Goal: Task Accomplishment & Management: Manage account settings

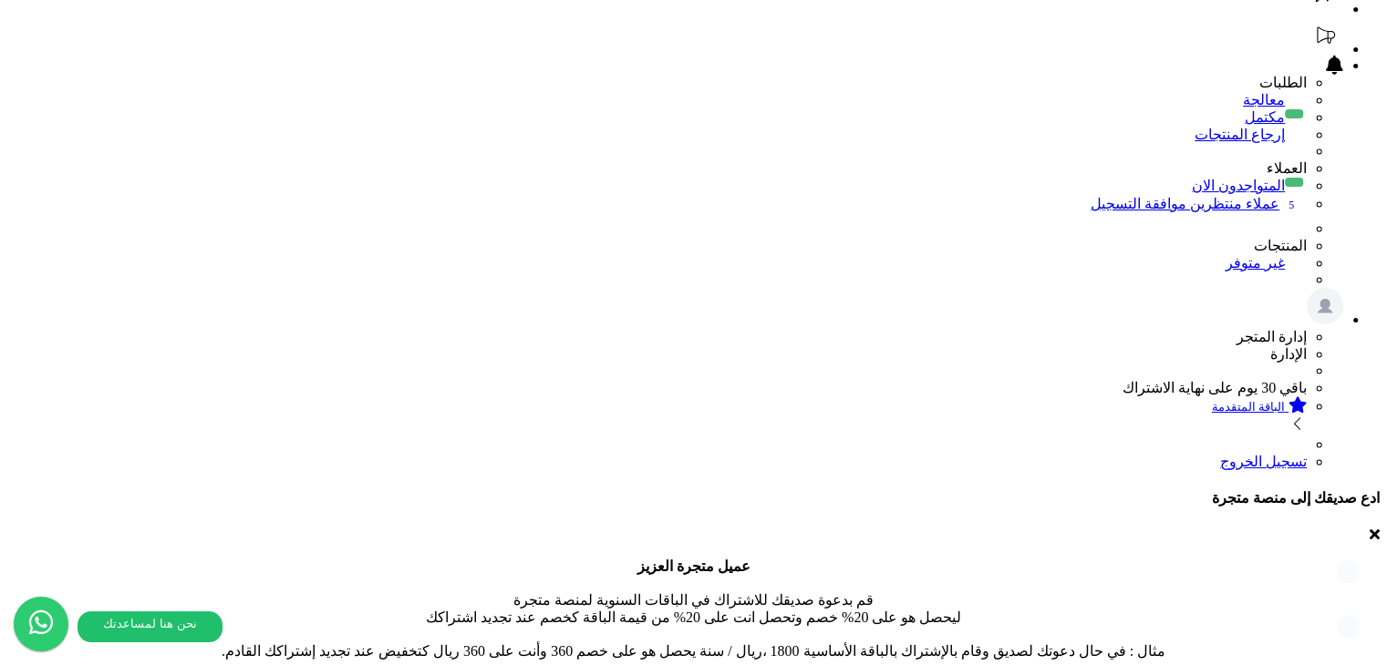
scroll to position [273, 0]
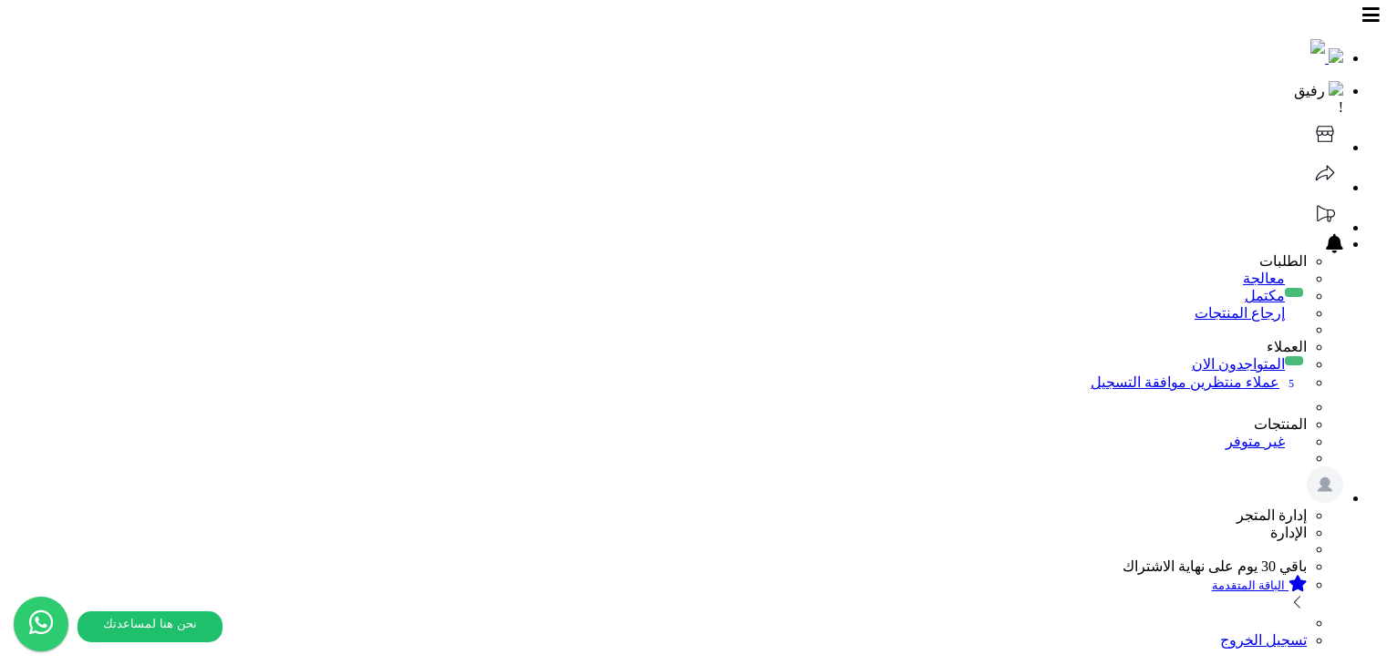
scroll to position [273, 0]
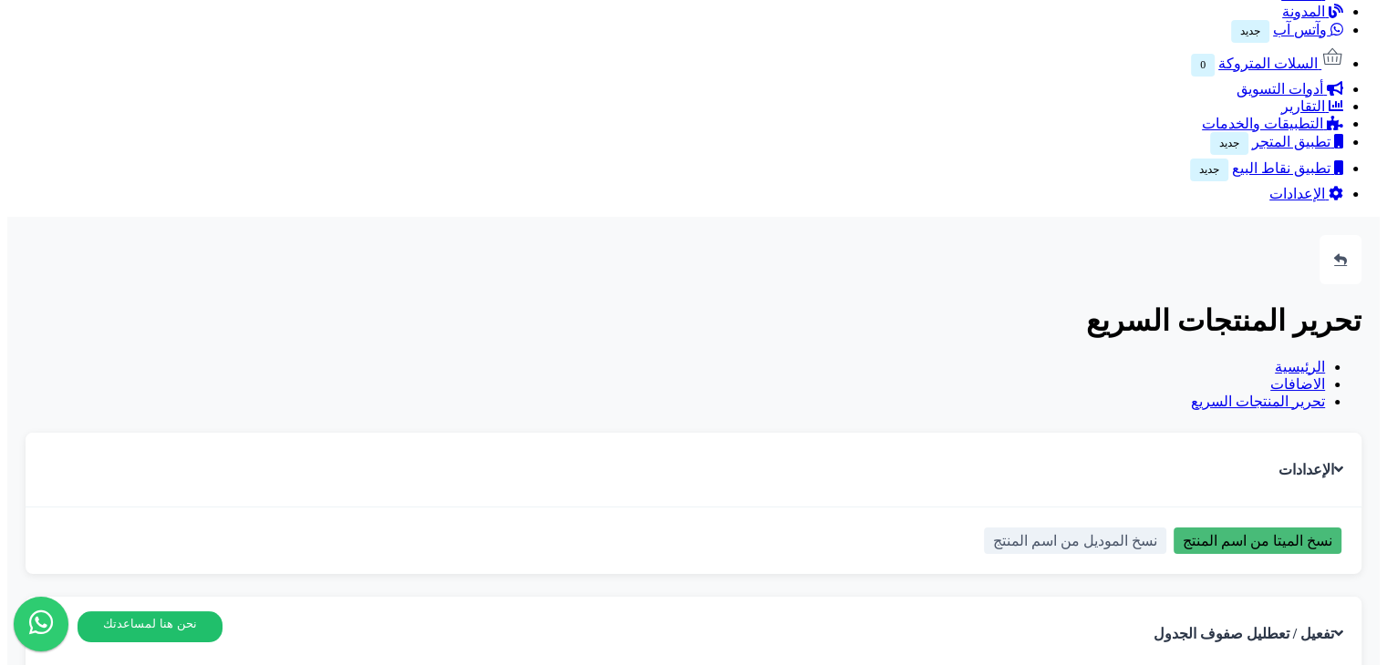
scroll to position [1276, 0]
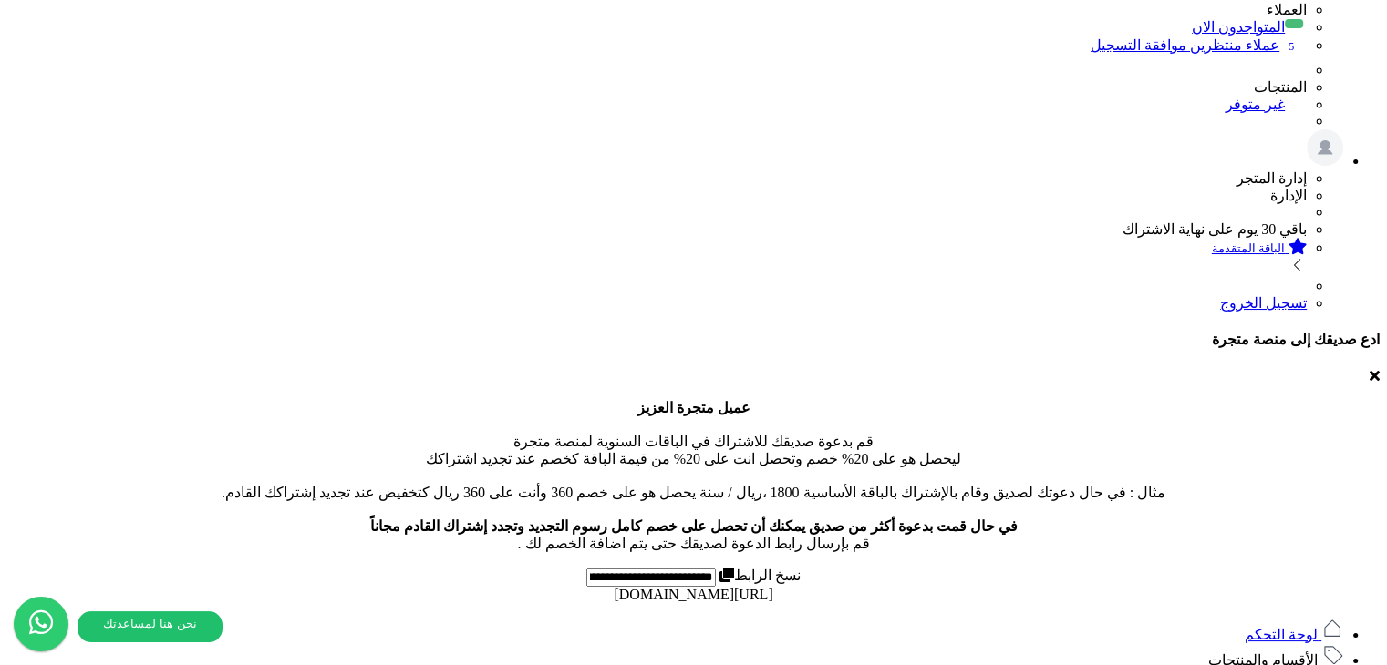
scroll to position [365, 0]
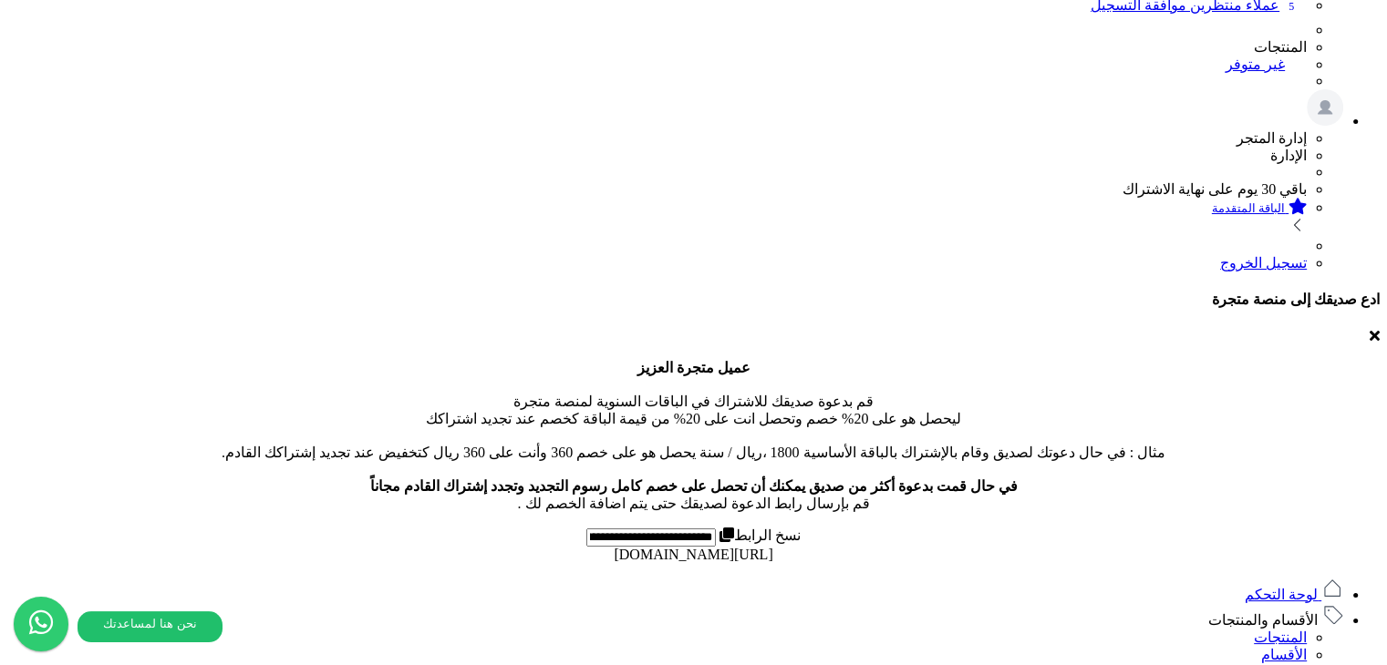
scroll to position [377, 0]
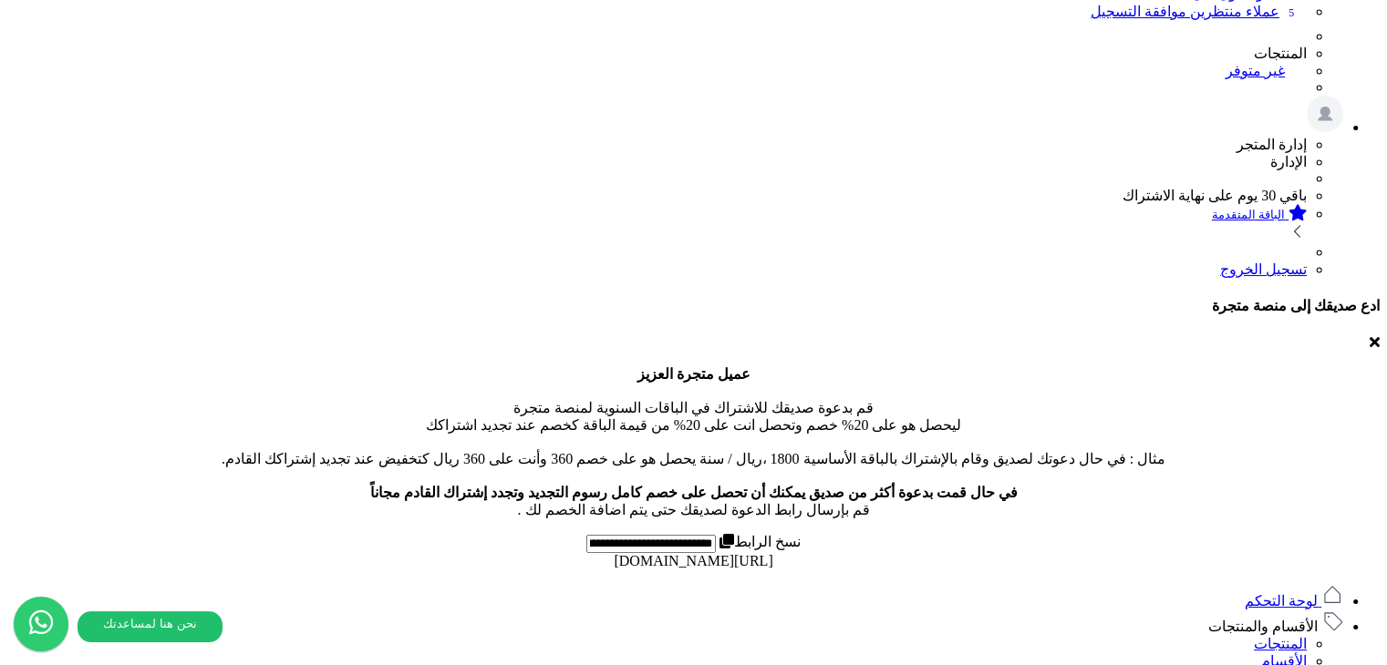
scroll to position [365, 0]
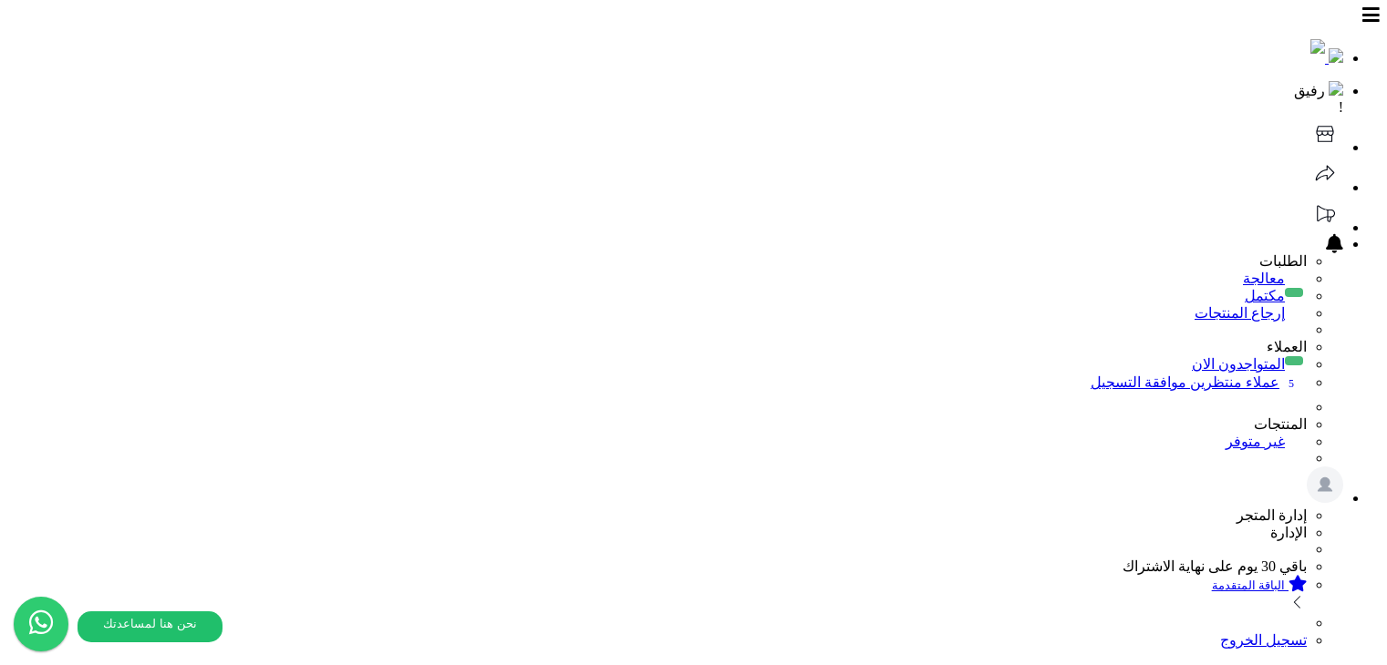
scroll to position [377, 0]
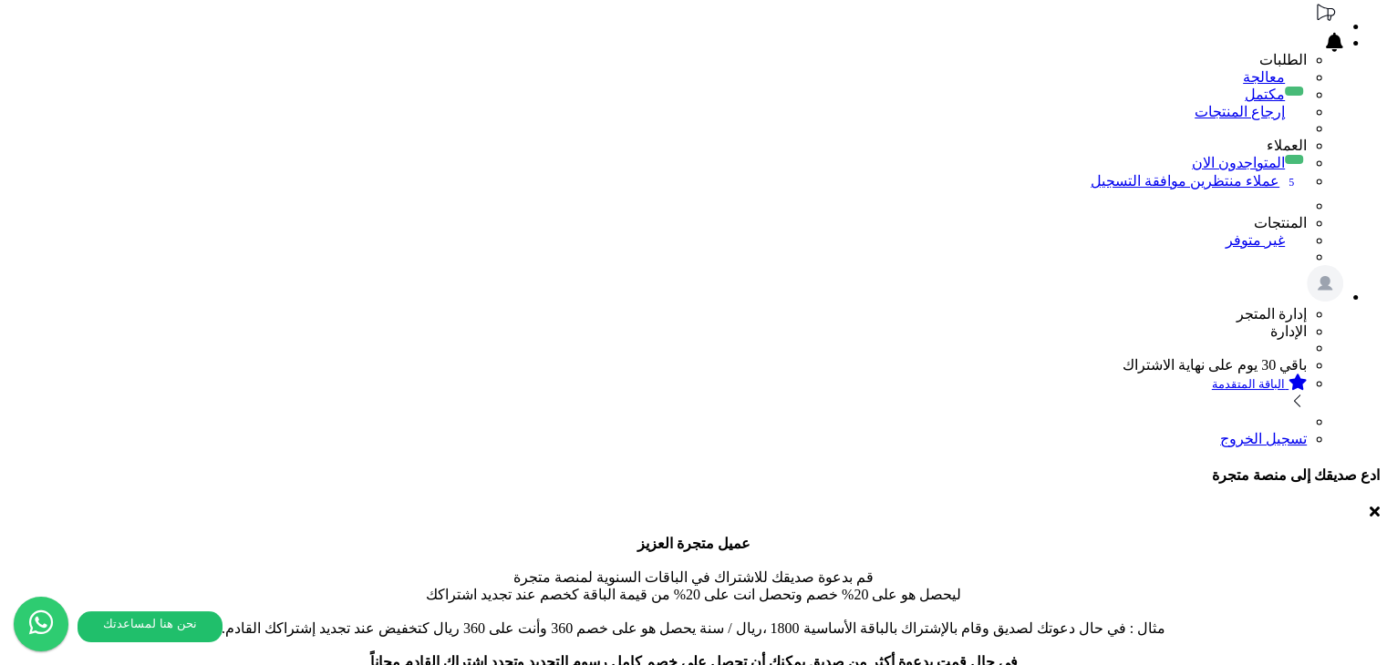
scroll to position [273, 0]
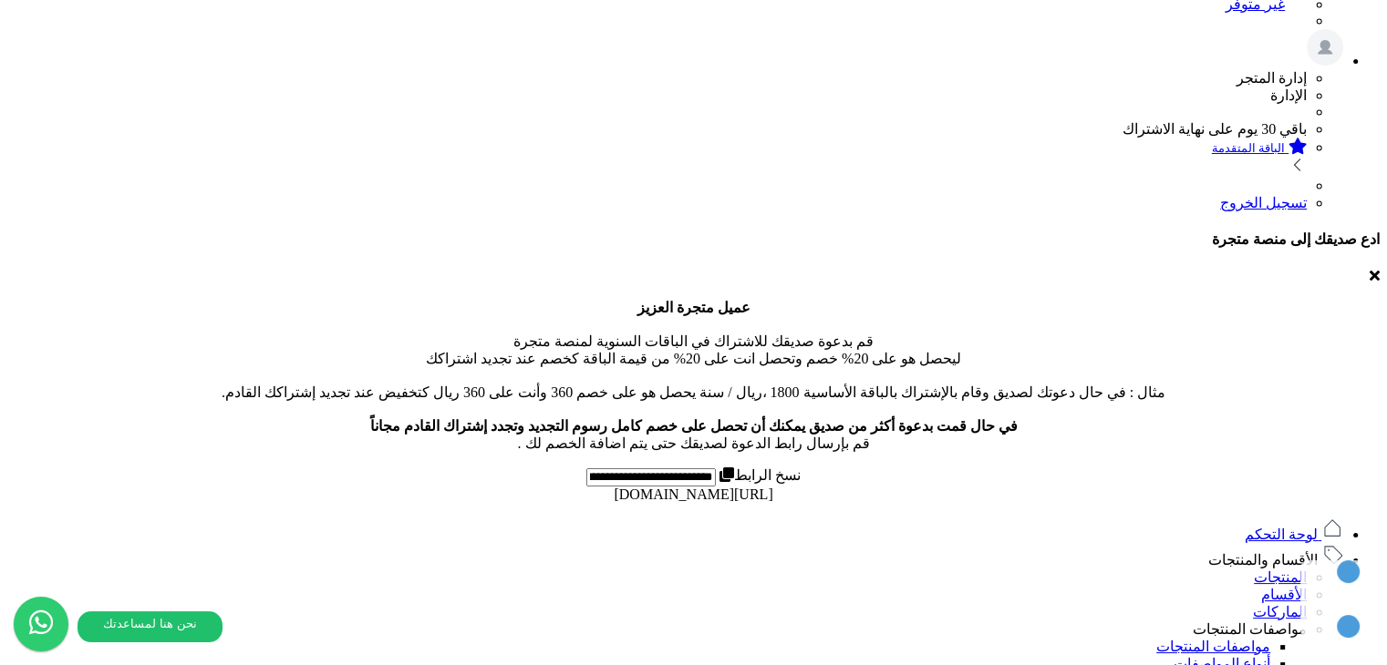
scroll to position [456, 0]
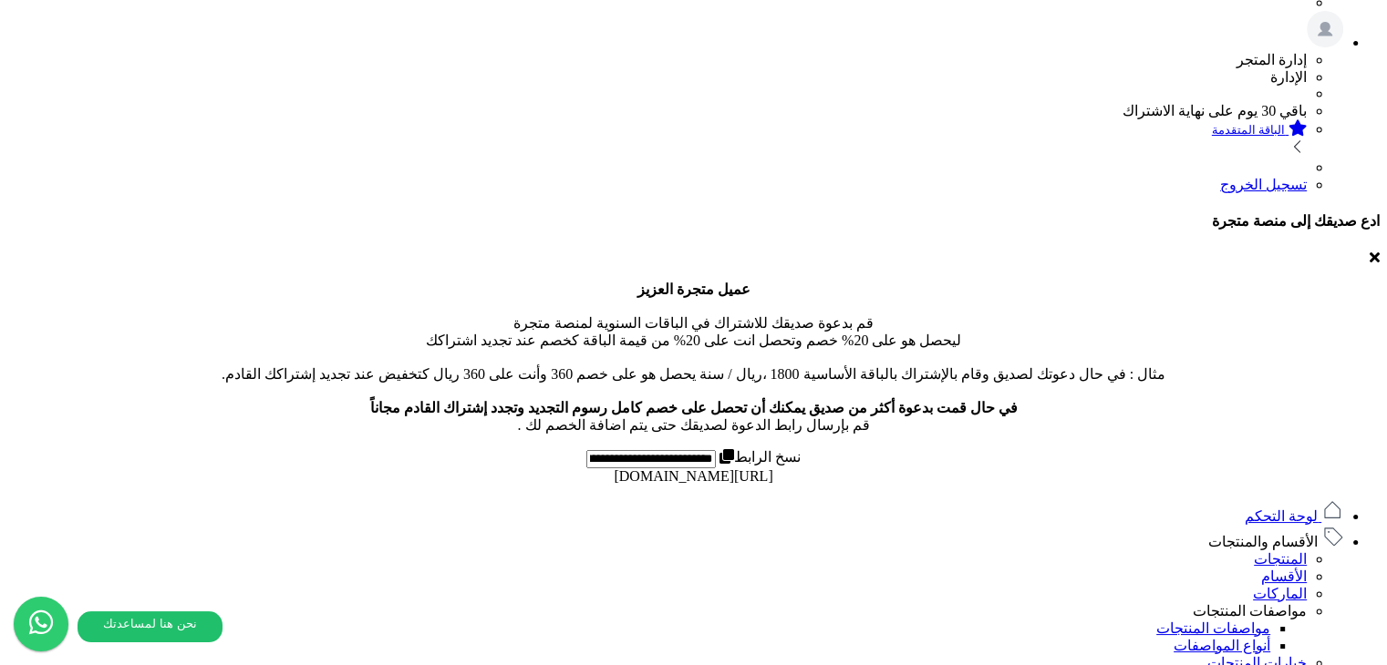
scroll to position [456, 0]
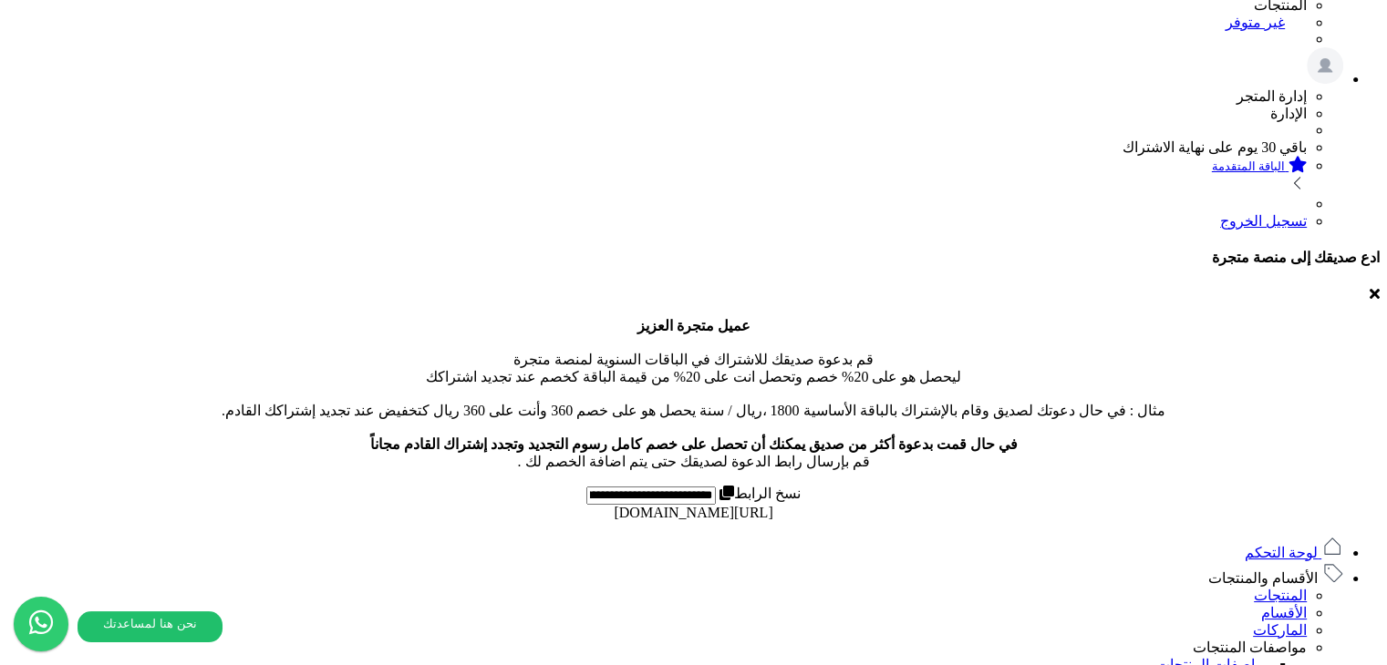
scroll to position [273, 0]
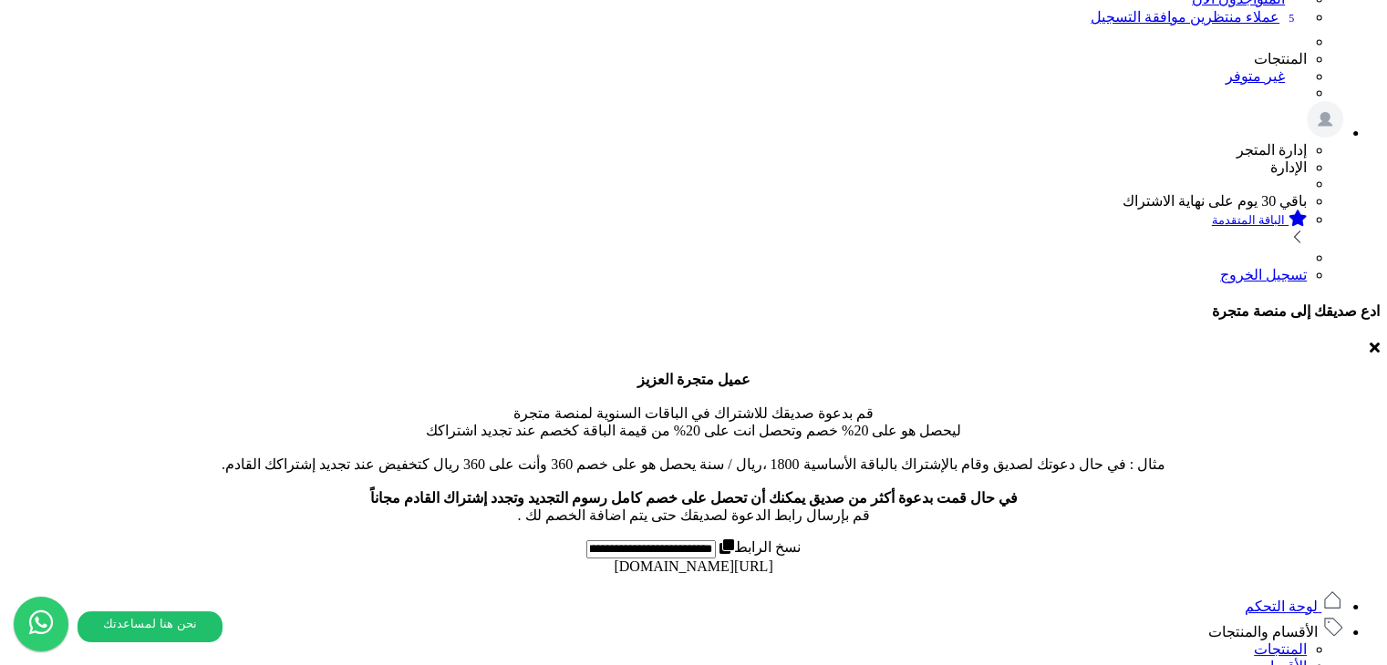
scroll to position [365, 0]
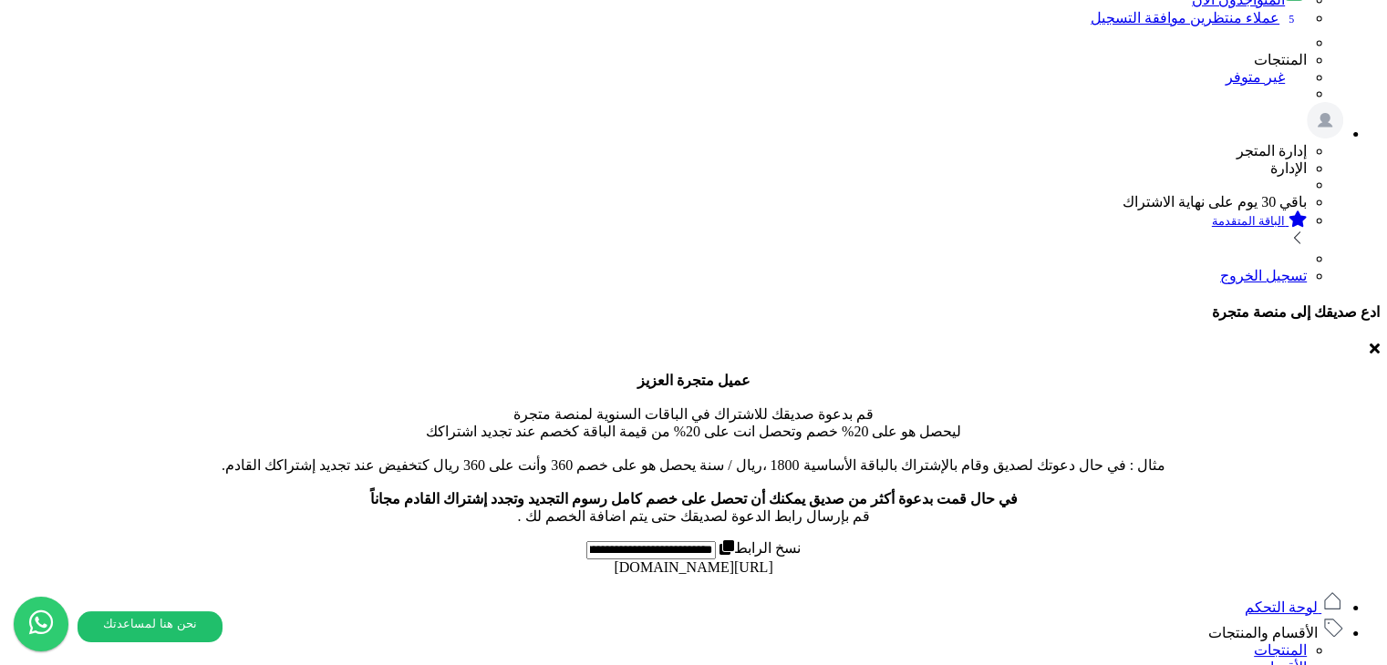
scroll to position [365, 0]
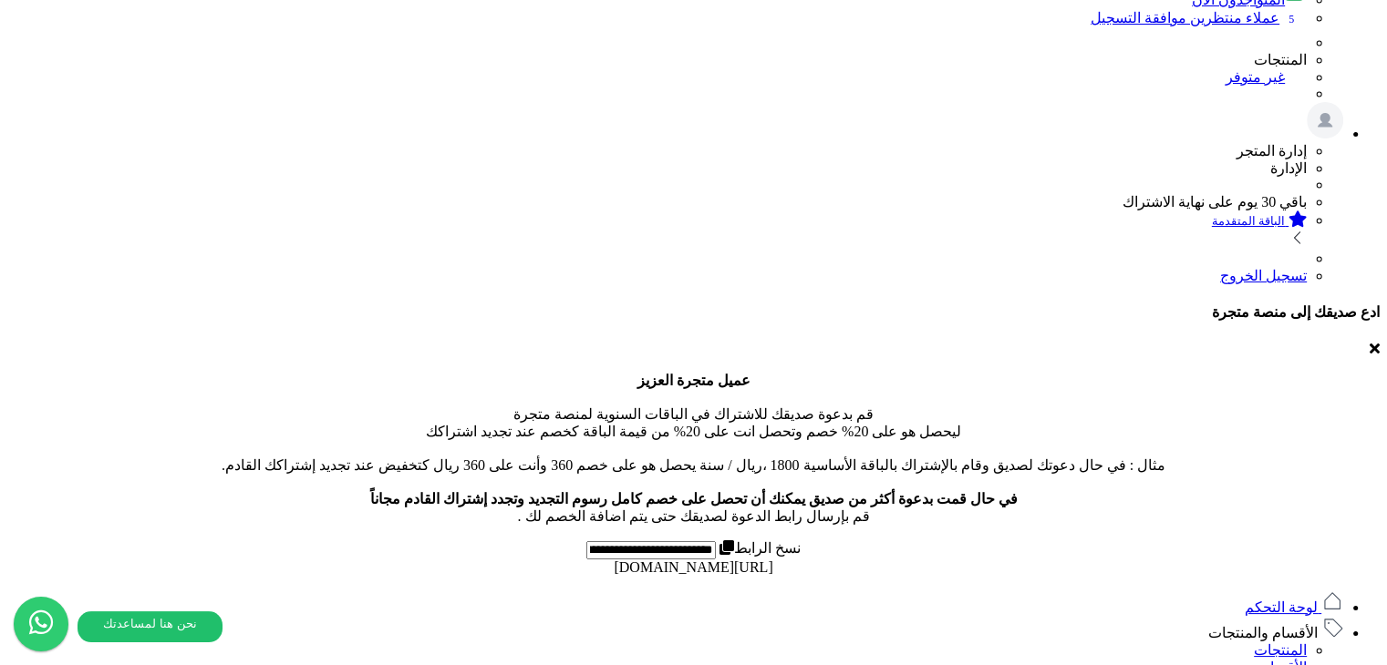
drag, startPoint x: 687, startPoint y: 119, endPoint x: 656, endPoint y: 3, distance: 119.9
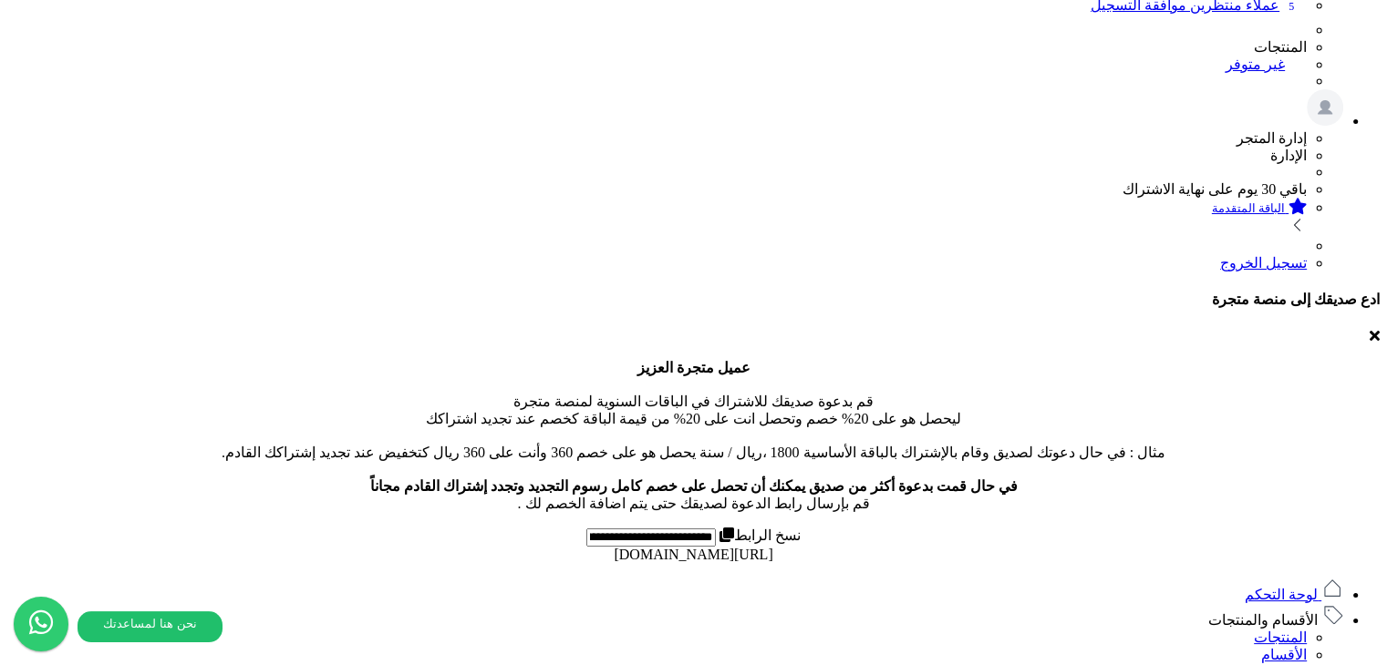
scroll to position [377, 0]
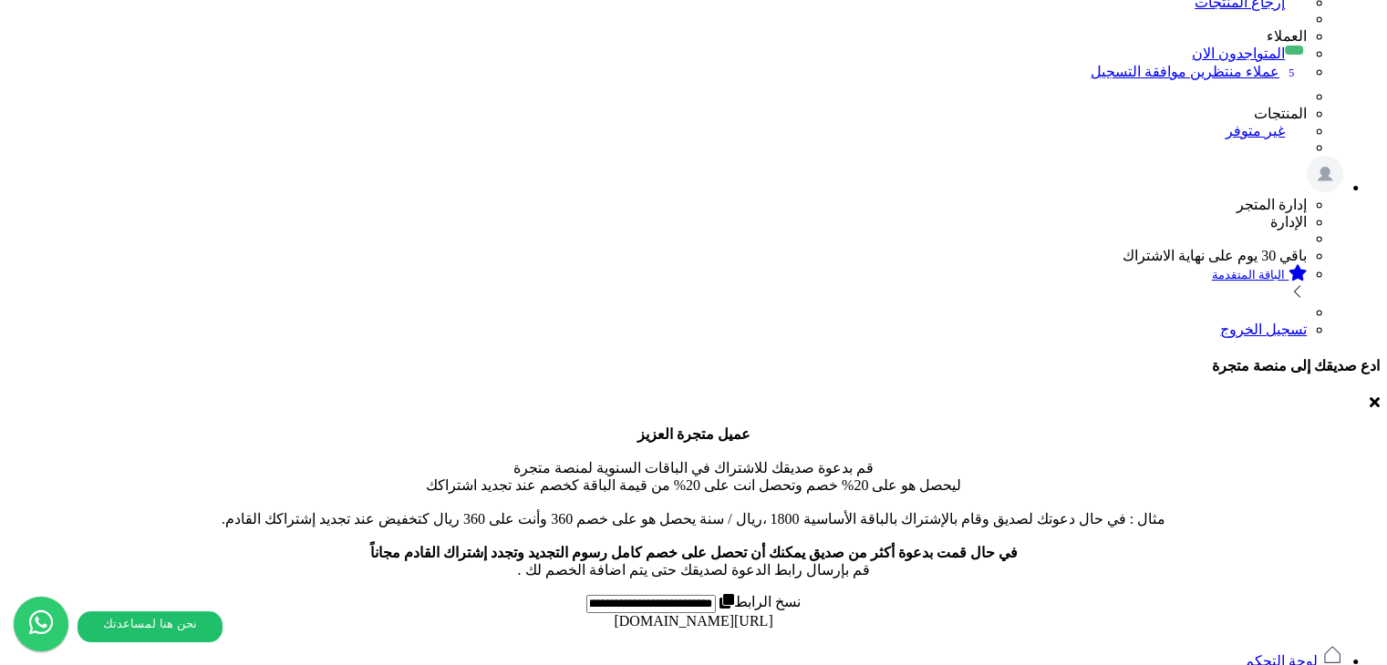
scroll to position [311, 0]
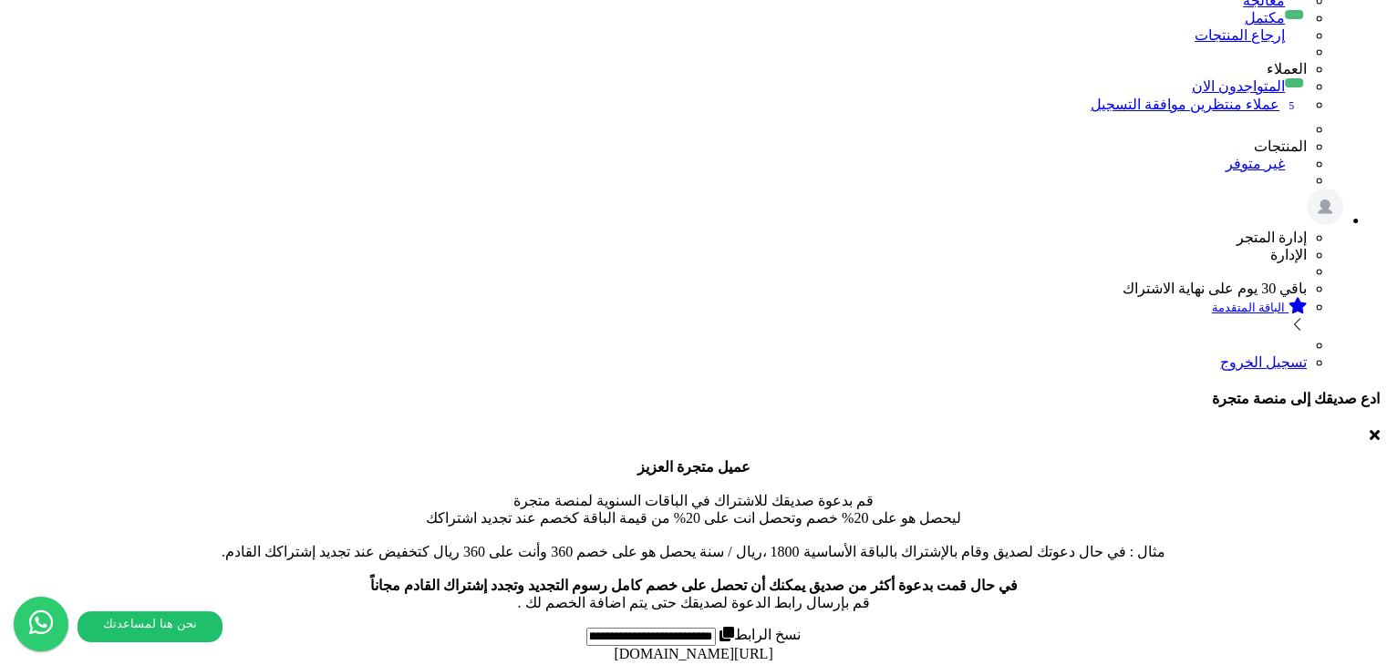
scroll to position [278, 0]
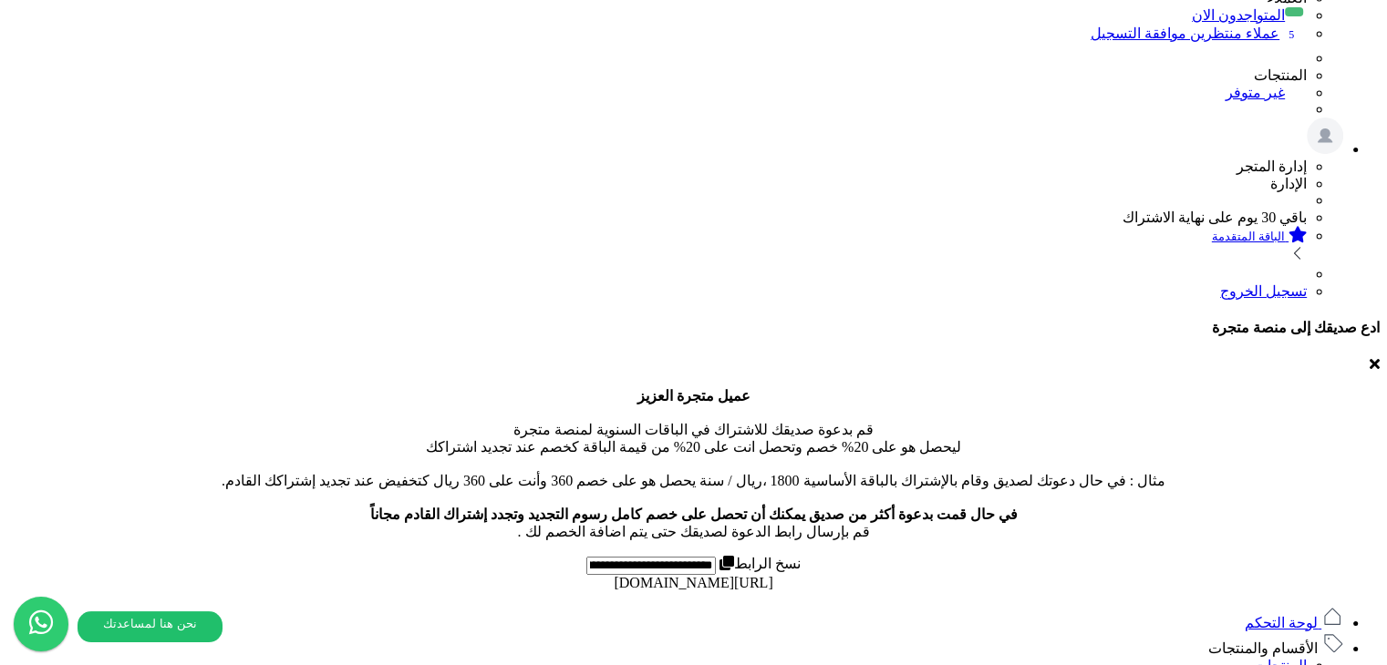
scroll to position [349, 0]
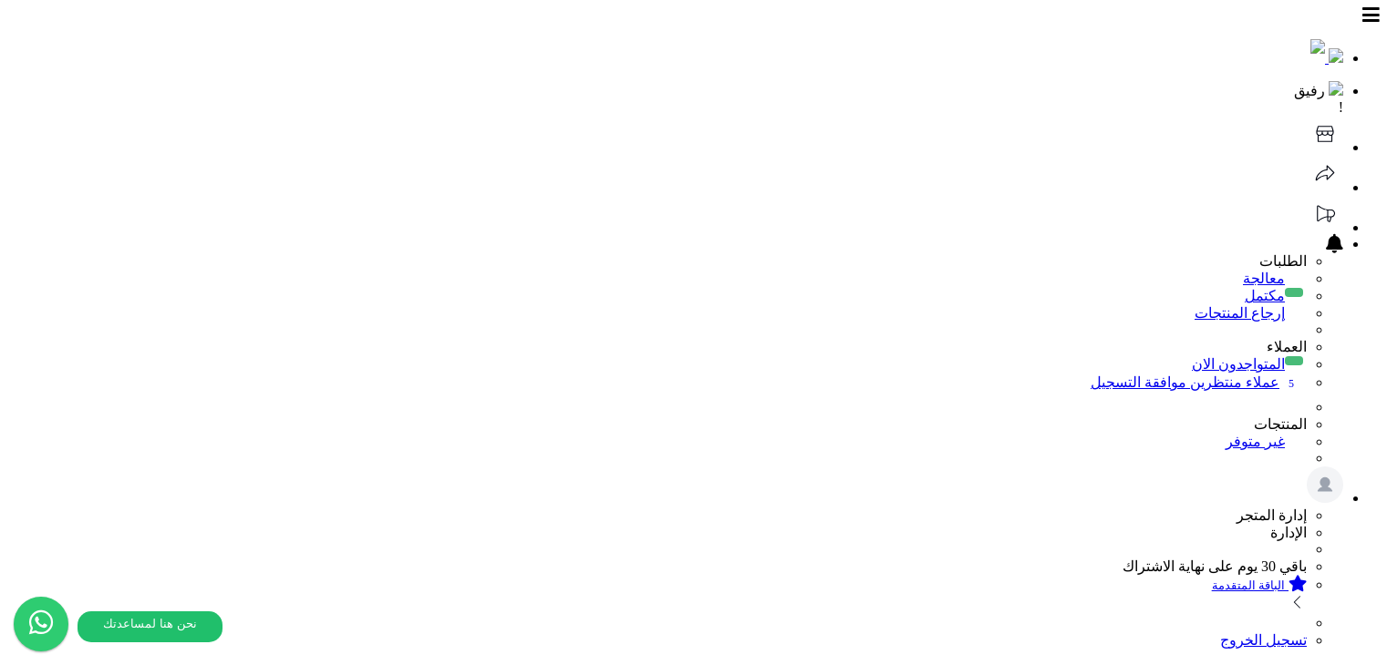
scroll to position [317, 0]
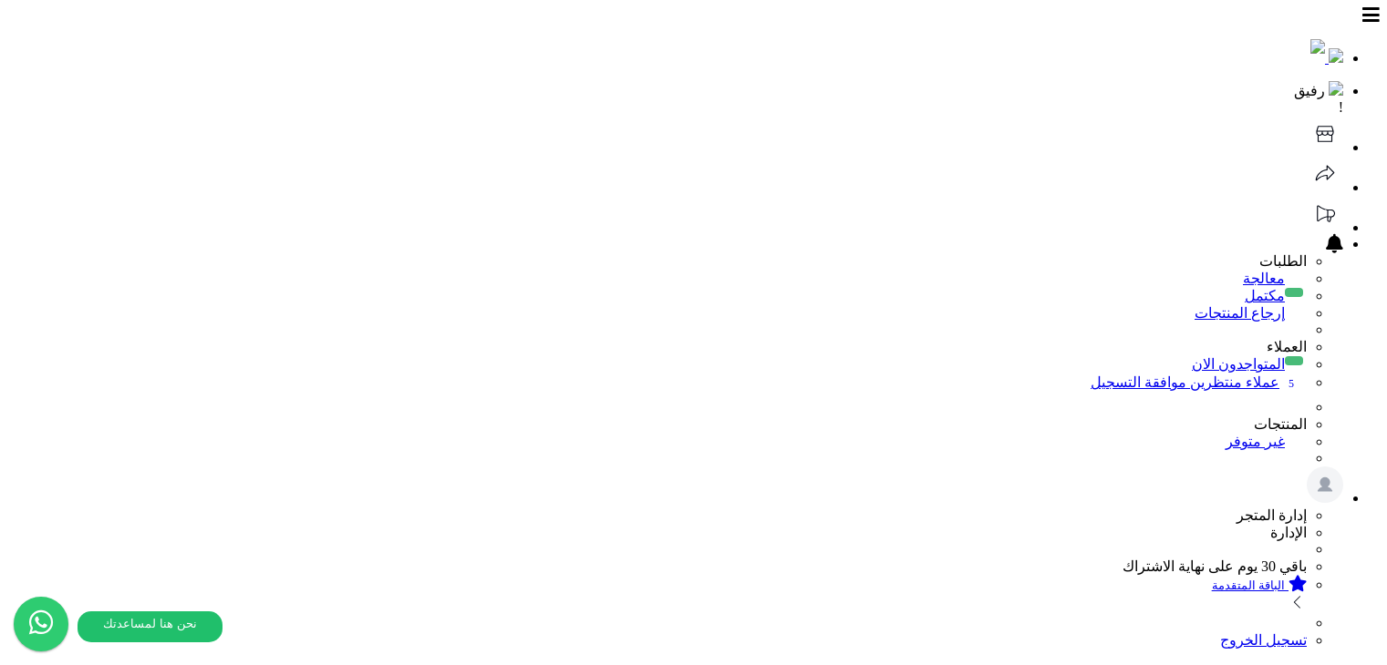
scroll to position [284, 0]
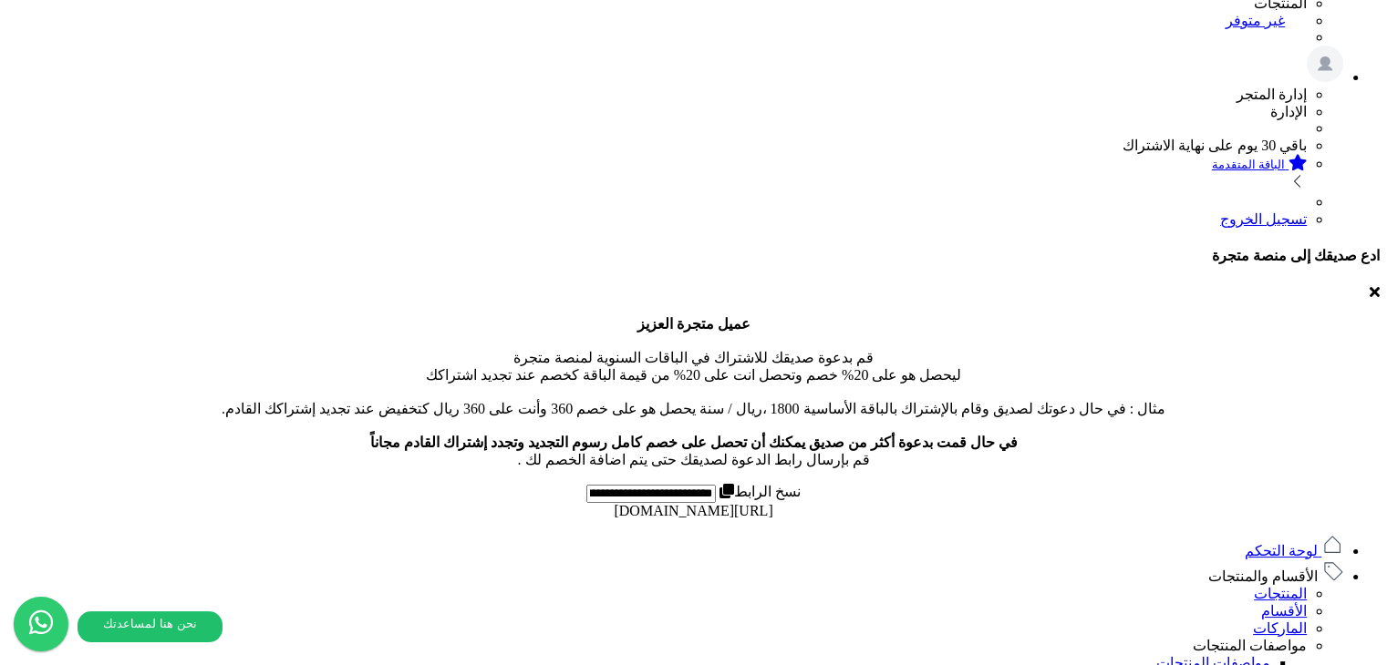
scroll to position [365, 0]
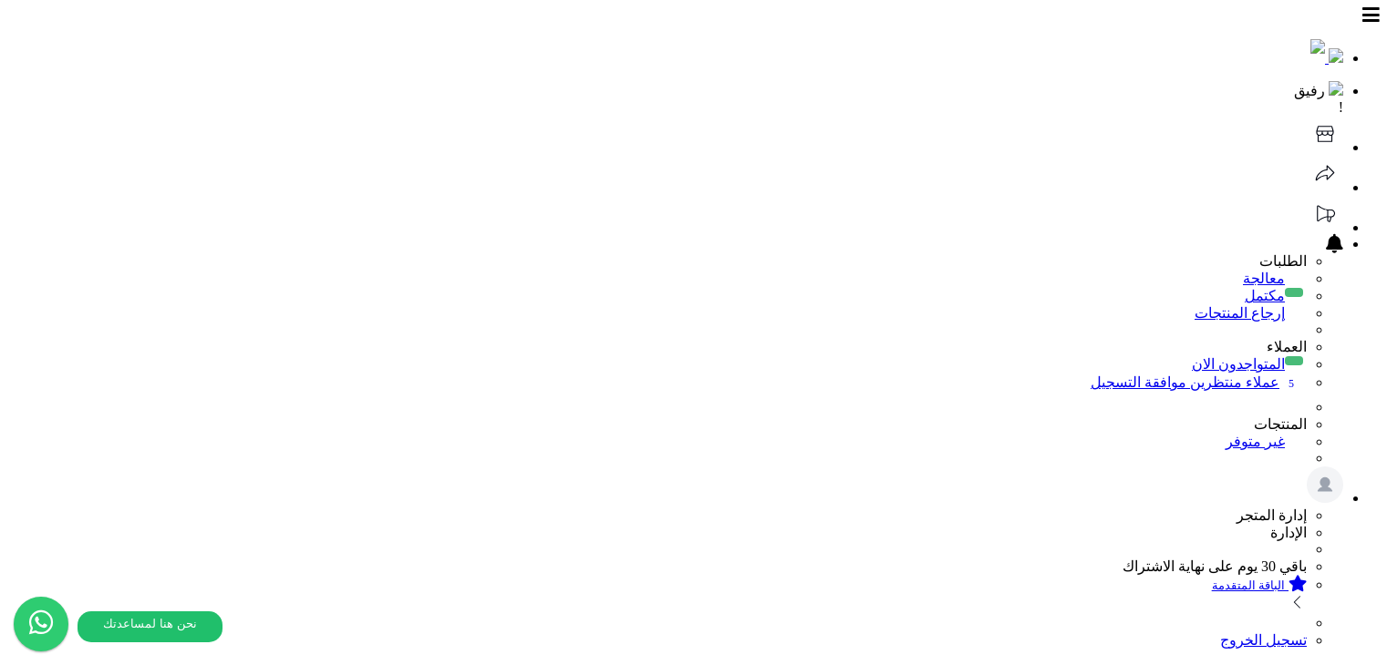
scroll to position [365, 0]
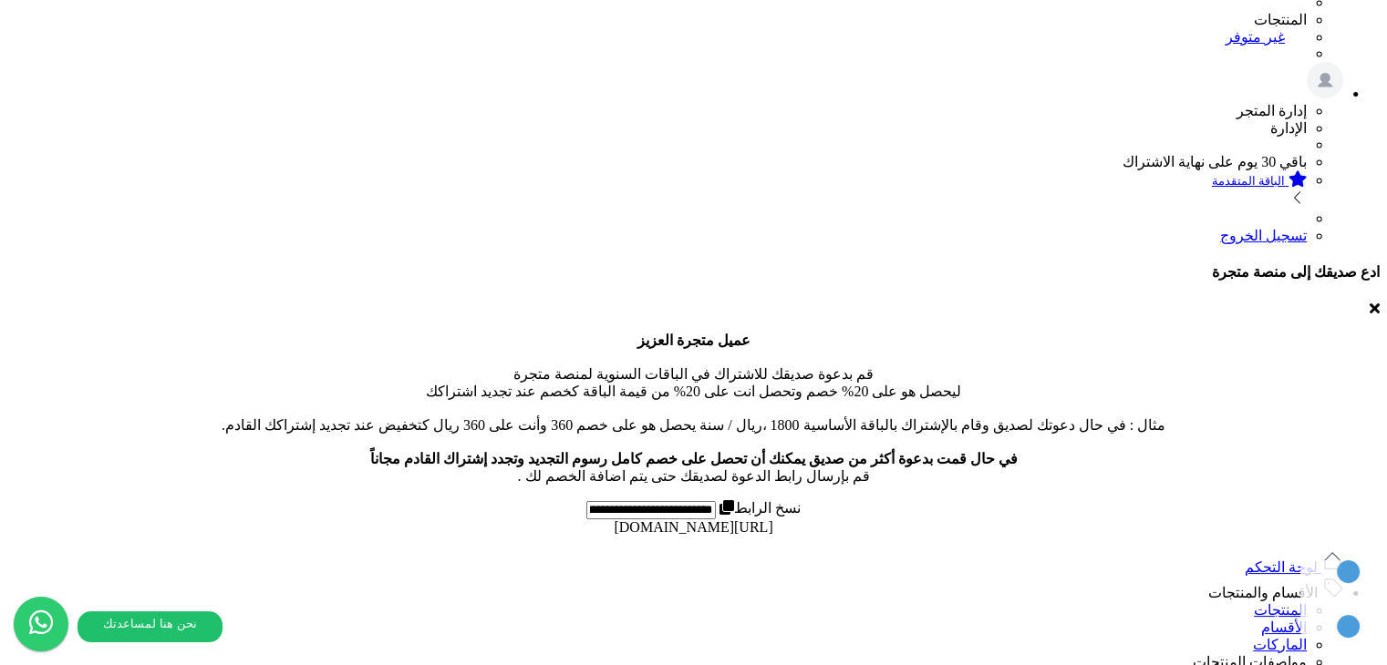
scroll to position [456, 0]
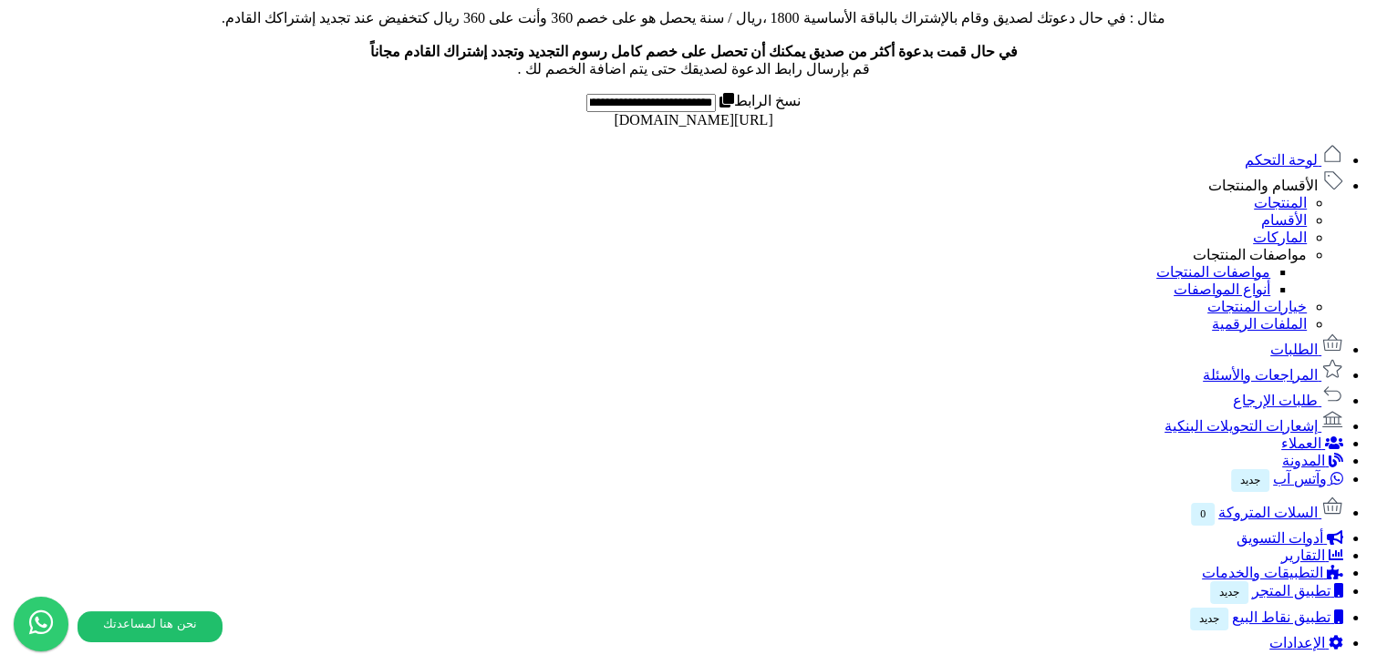
scroll to position [912, 0]
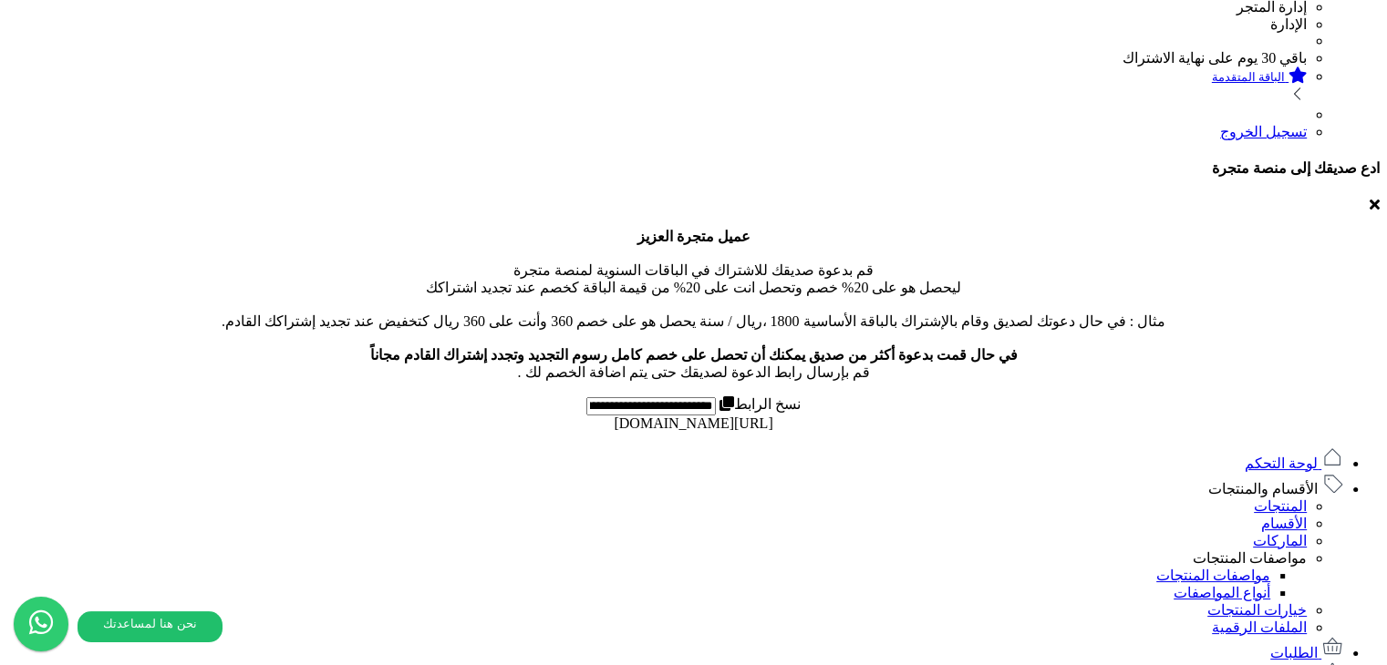
scroll to position [365, 0]
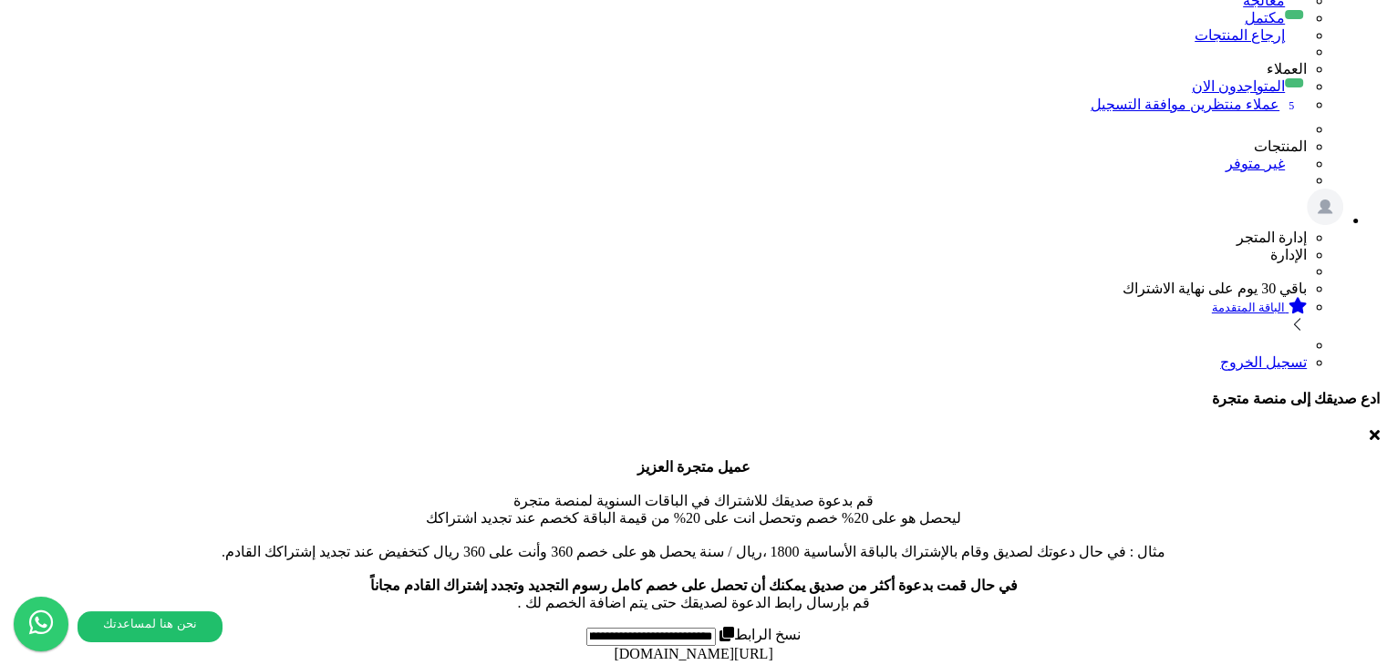
scroll to position [273, 0]
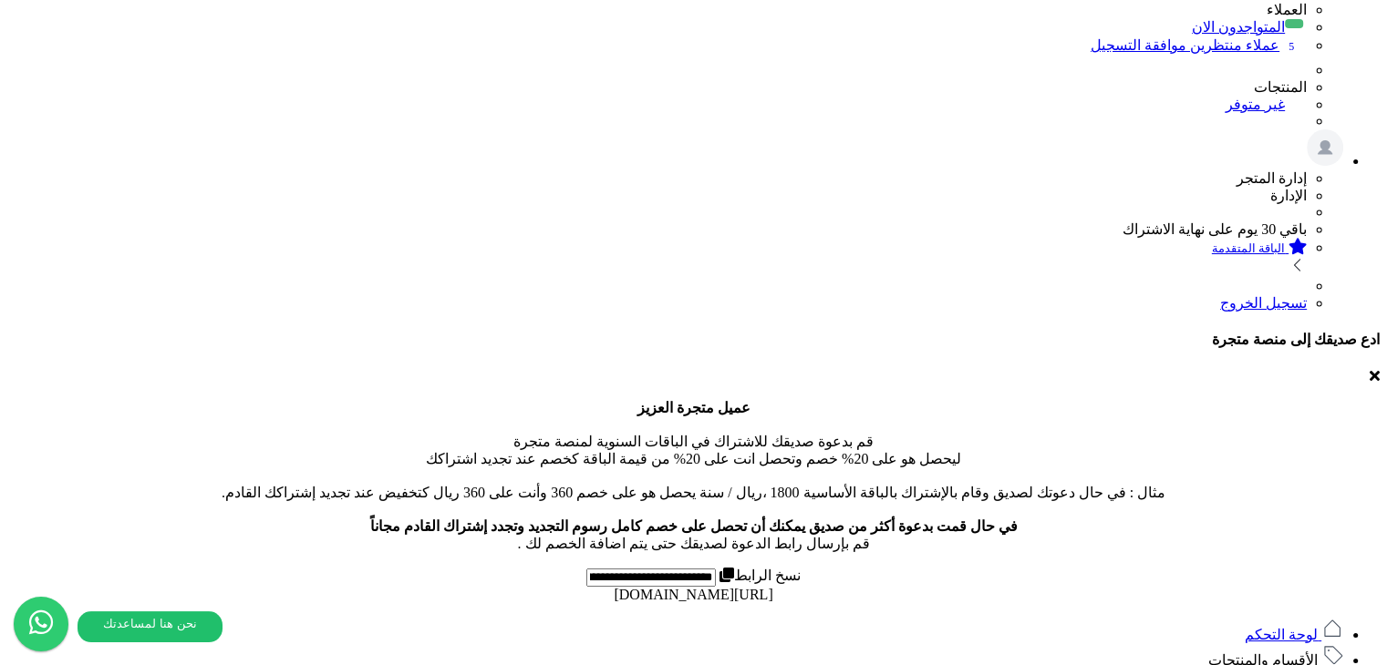
scroll to position [0, 0]
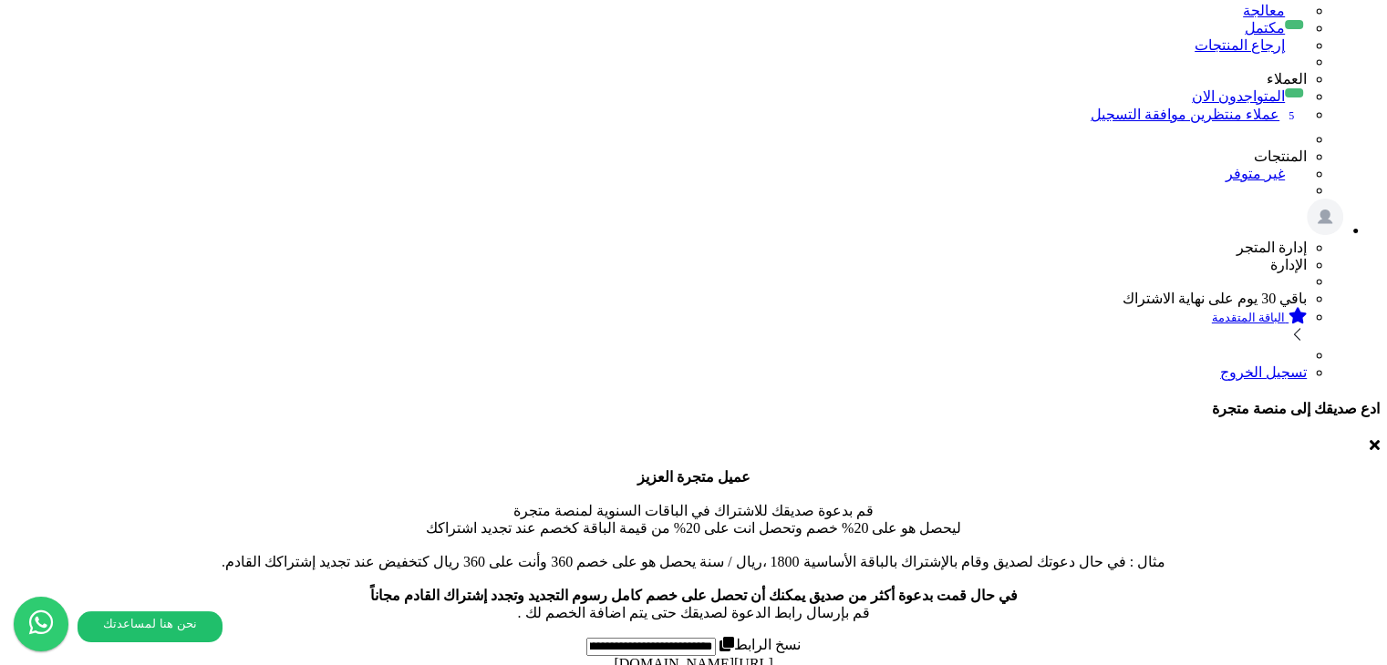
scroll to position [273, 0]
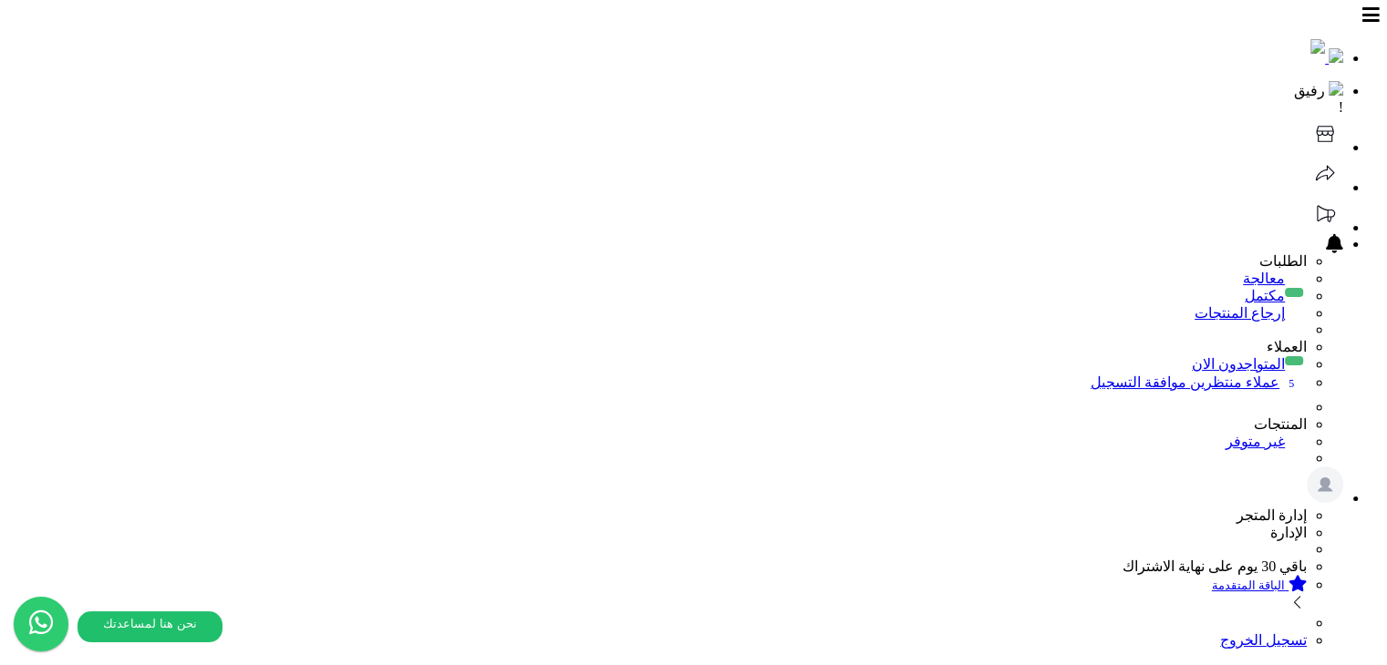
scroll to position [182, 0]
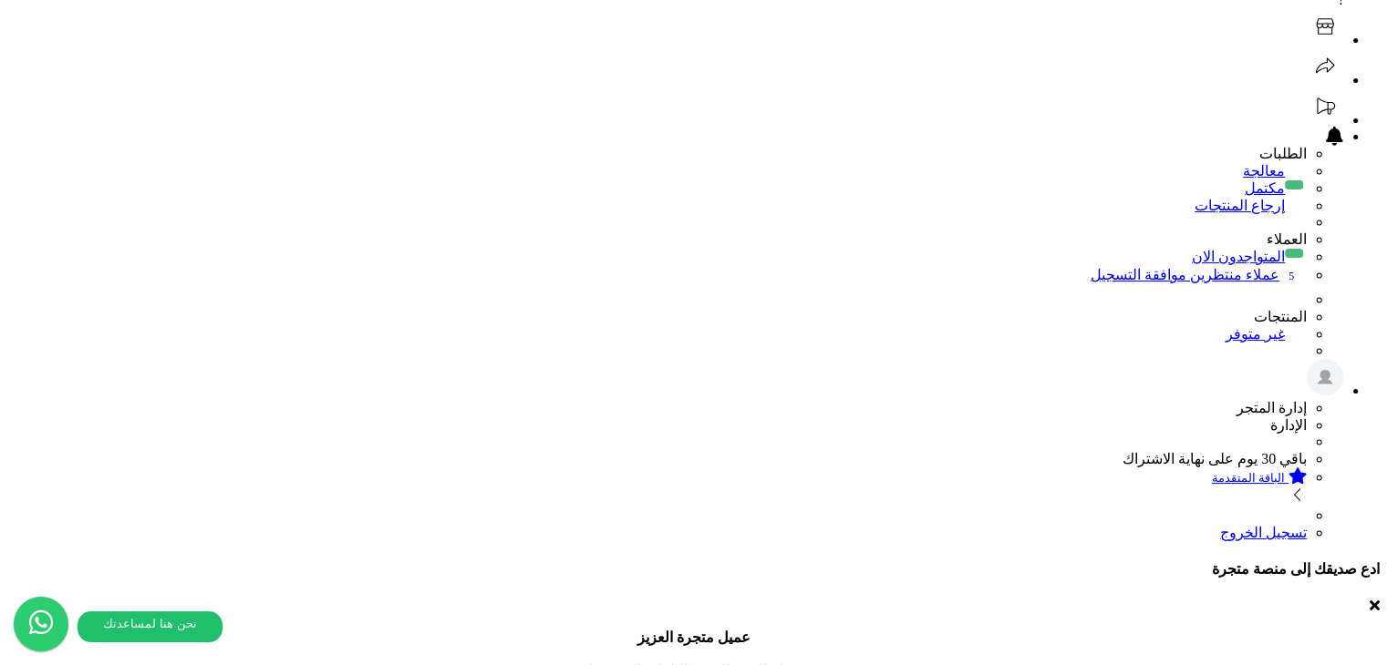
scroll to position [91, 0]
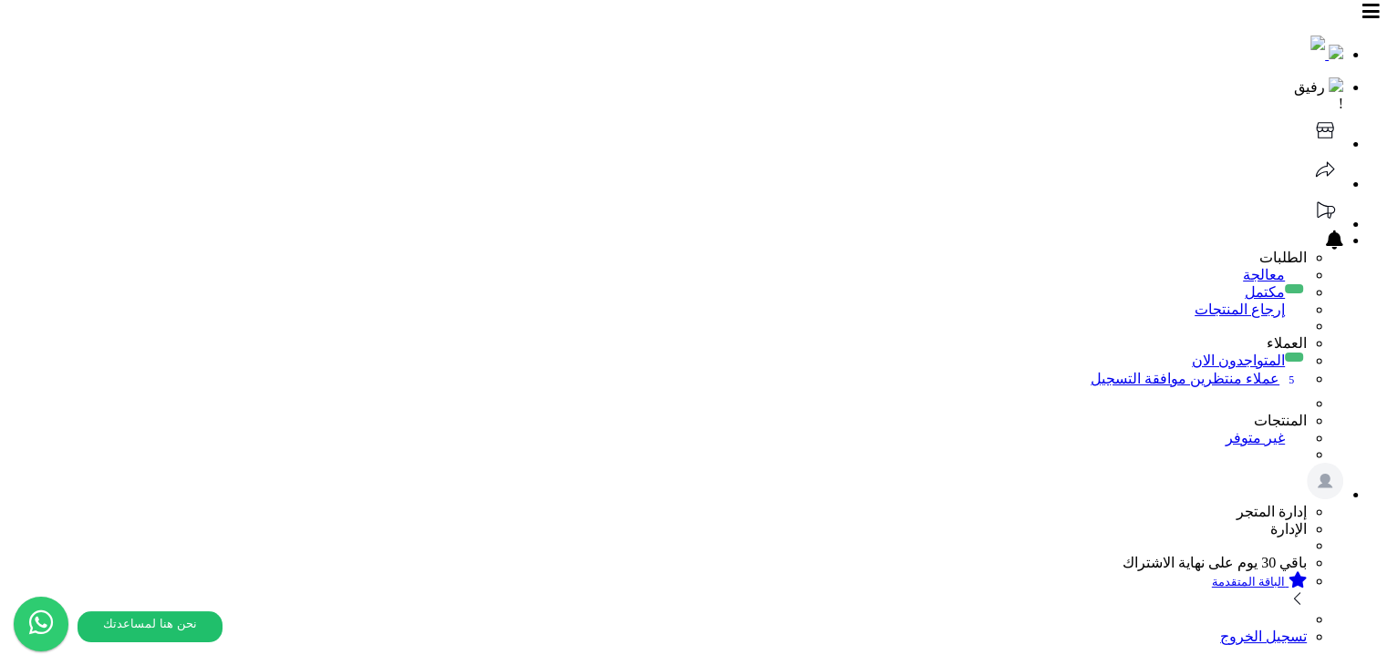
scroll to position [0, 0]
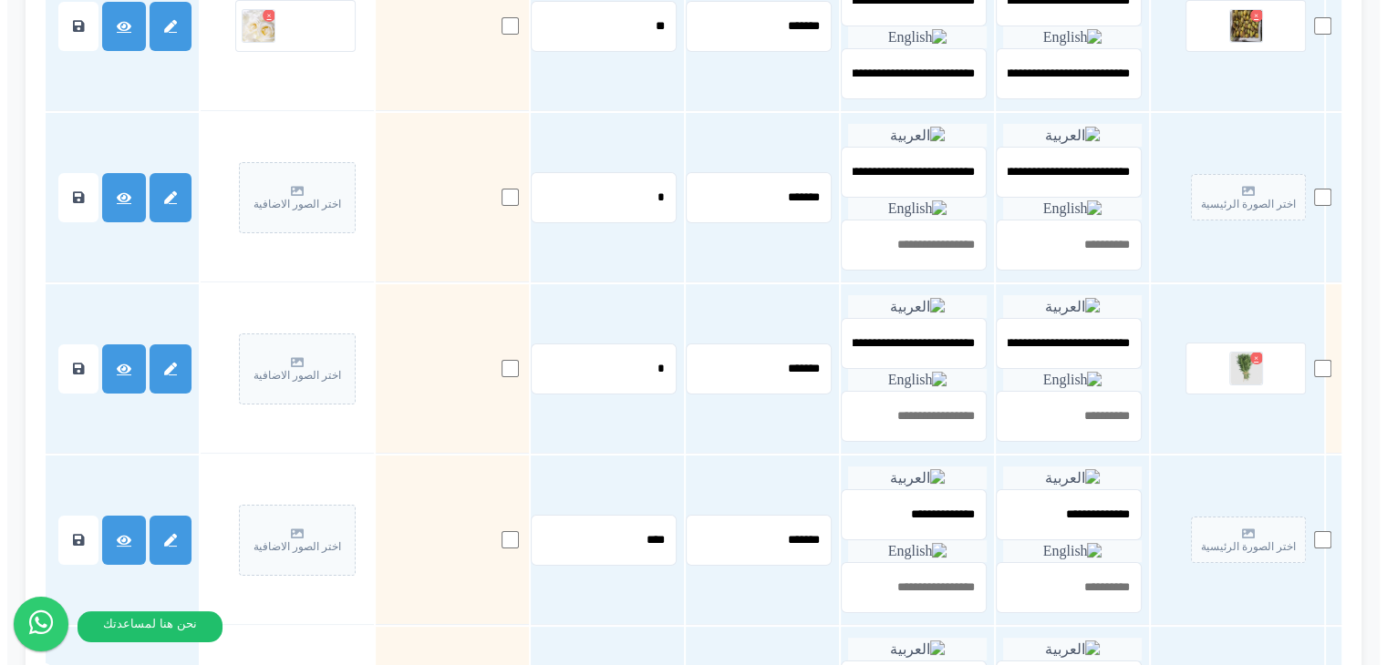
scroll to position [2893, 0]
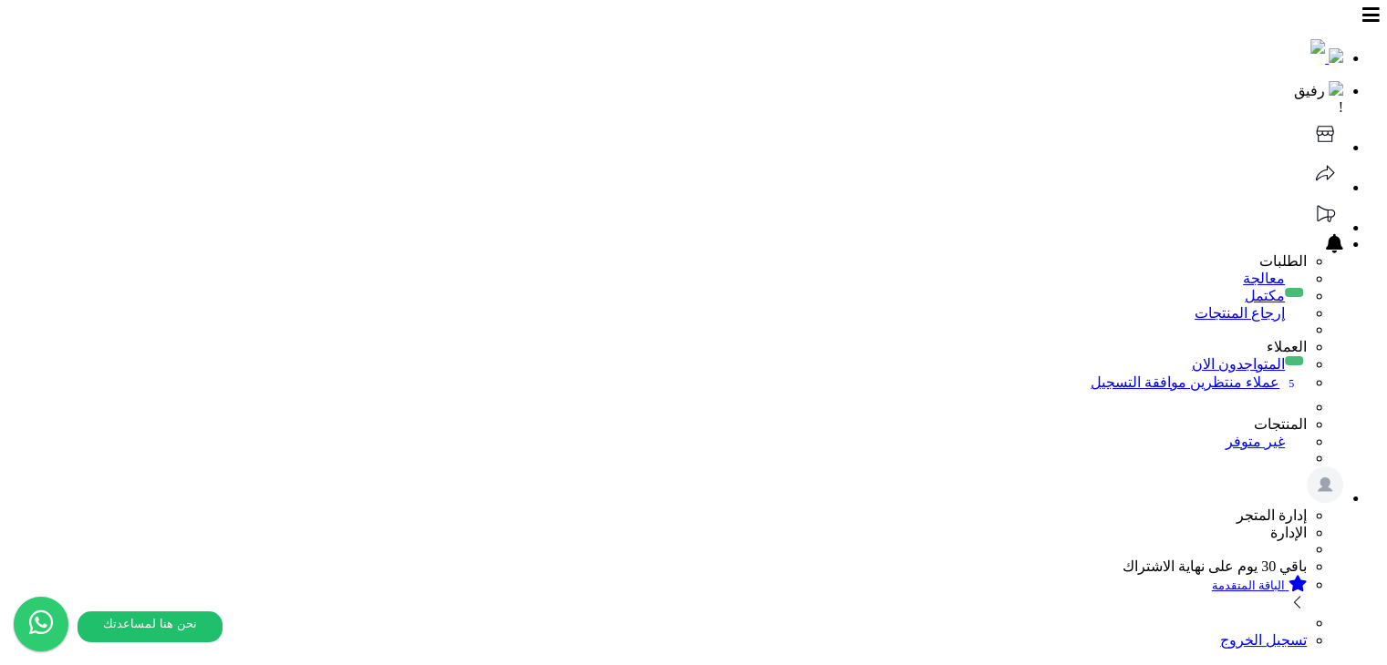
scroll to position [273, 0]
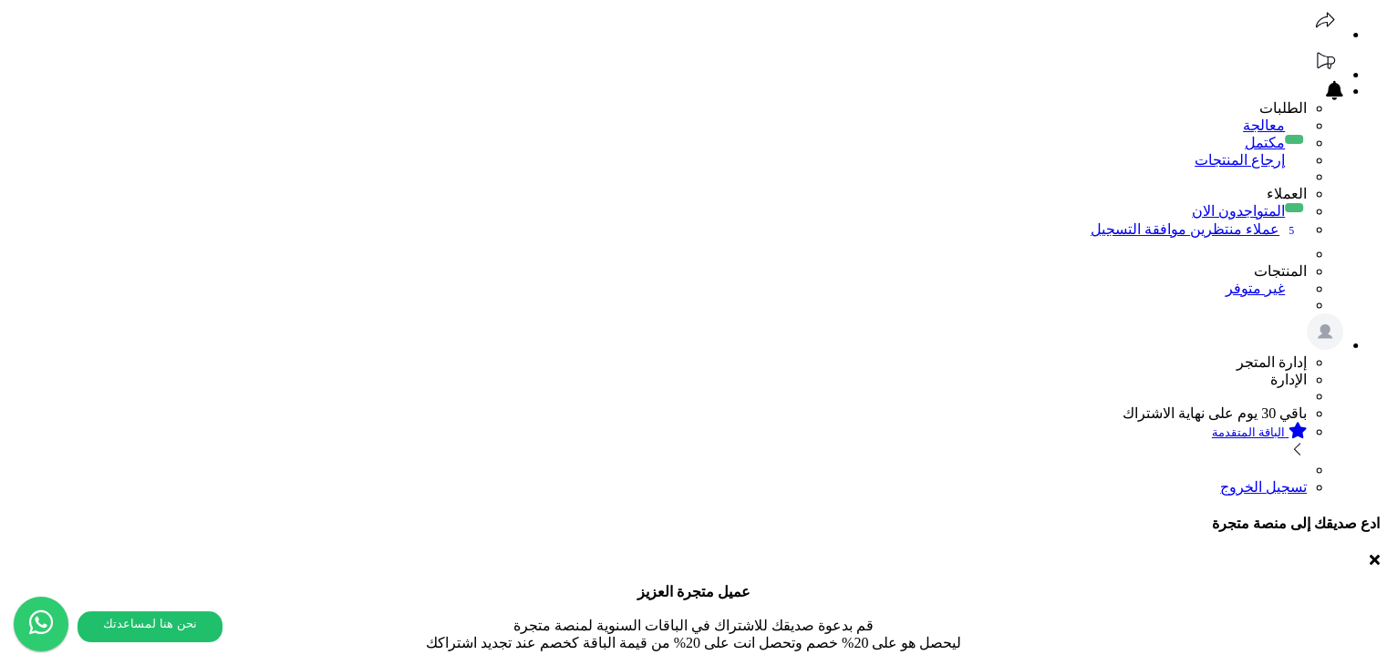
scroll to position [0, 0]
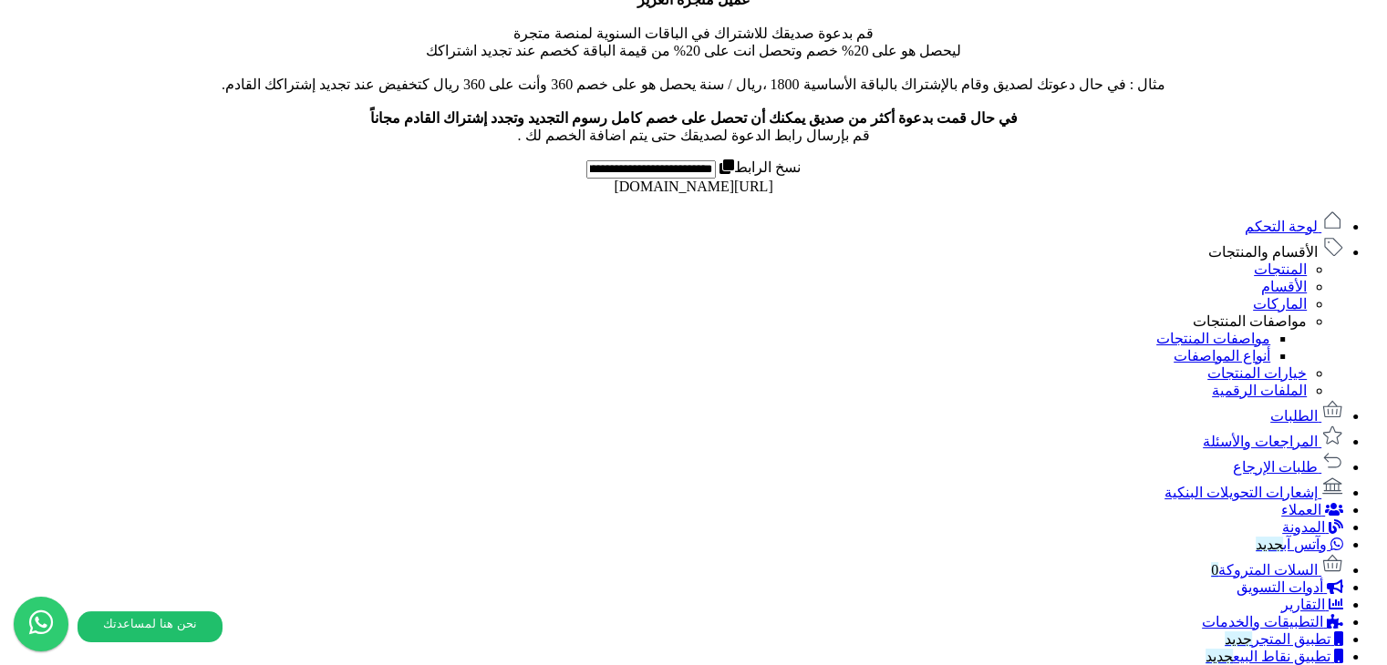
scroll to position [729, 0]
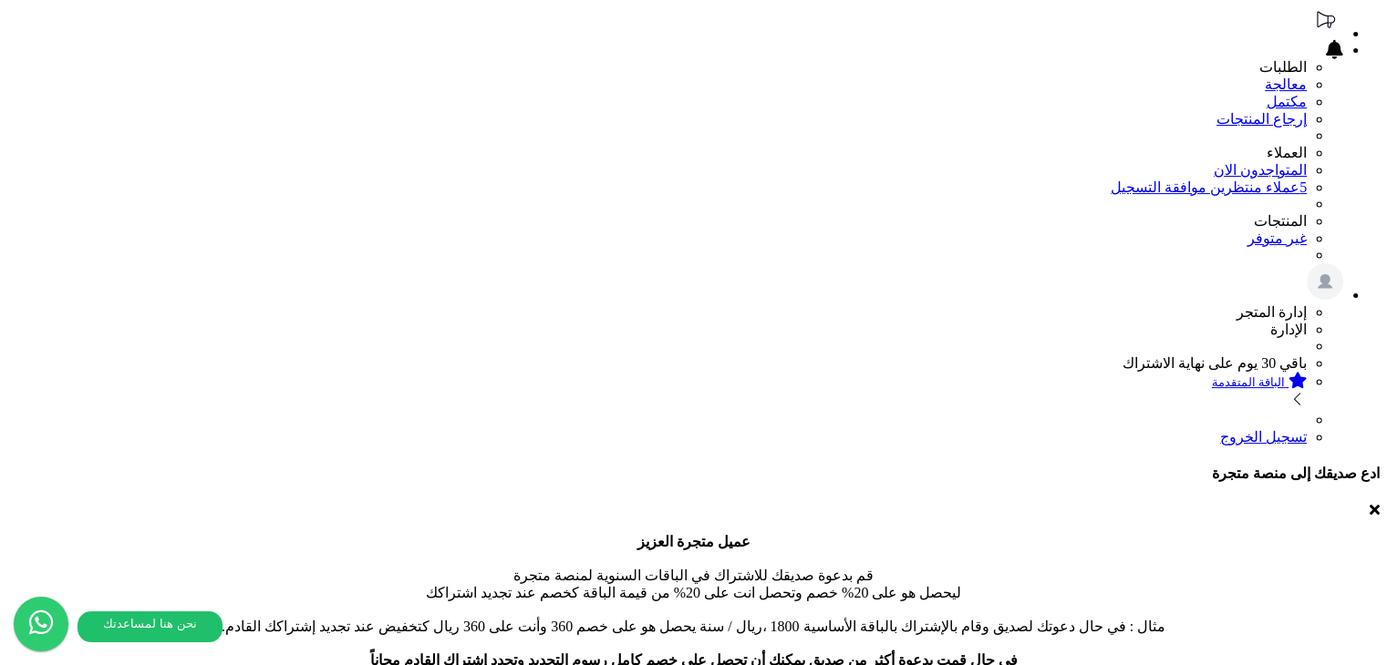
scroll to position [91, 0]
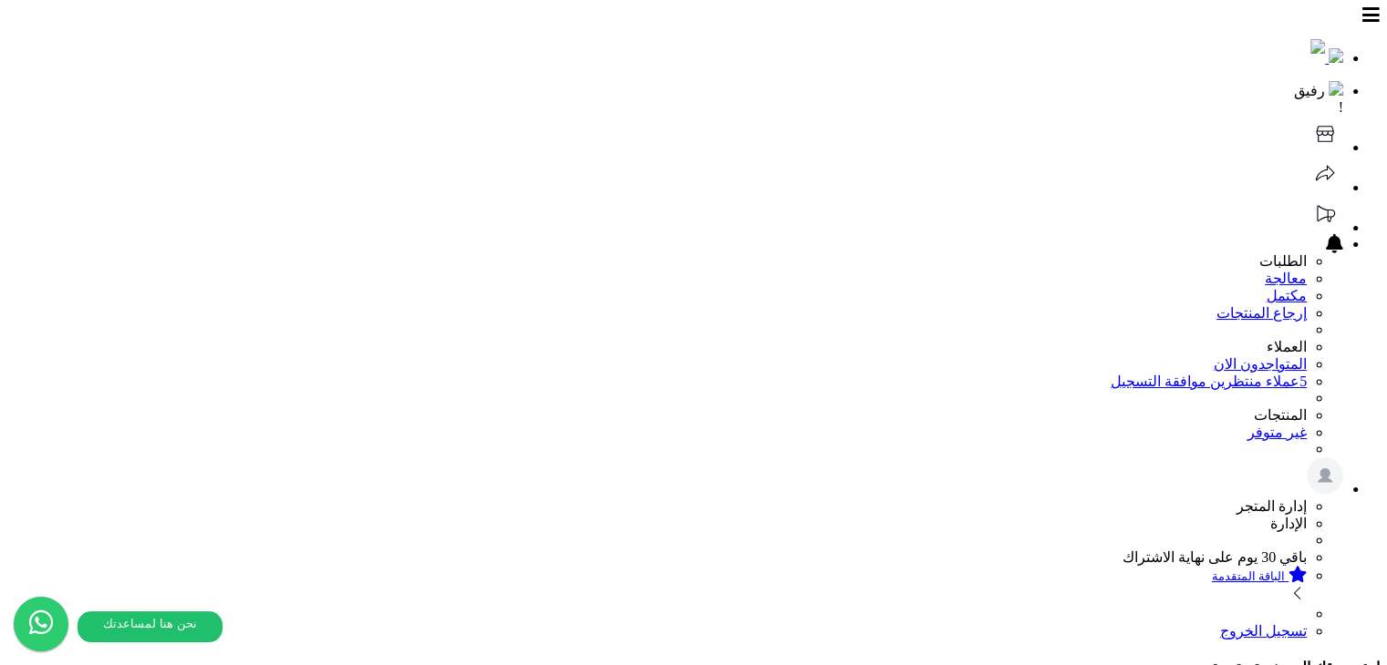
select select
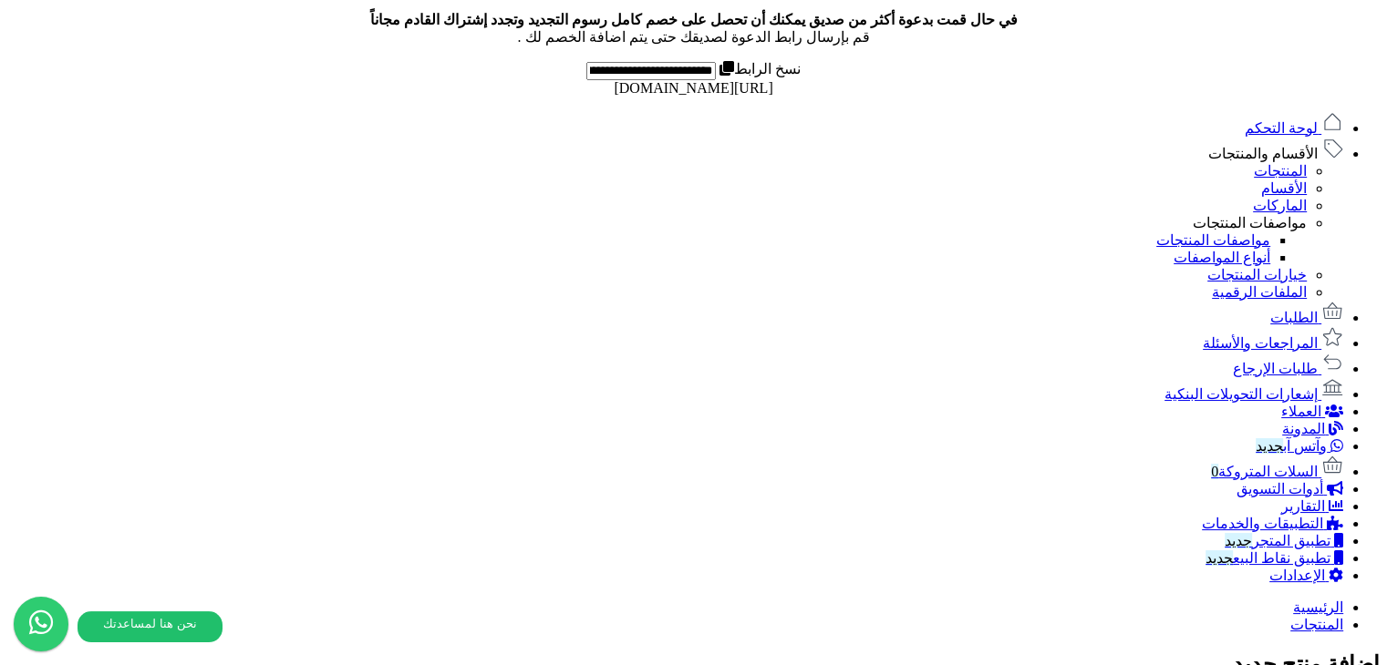
scroll to position [1003, 0]
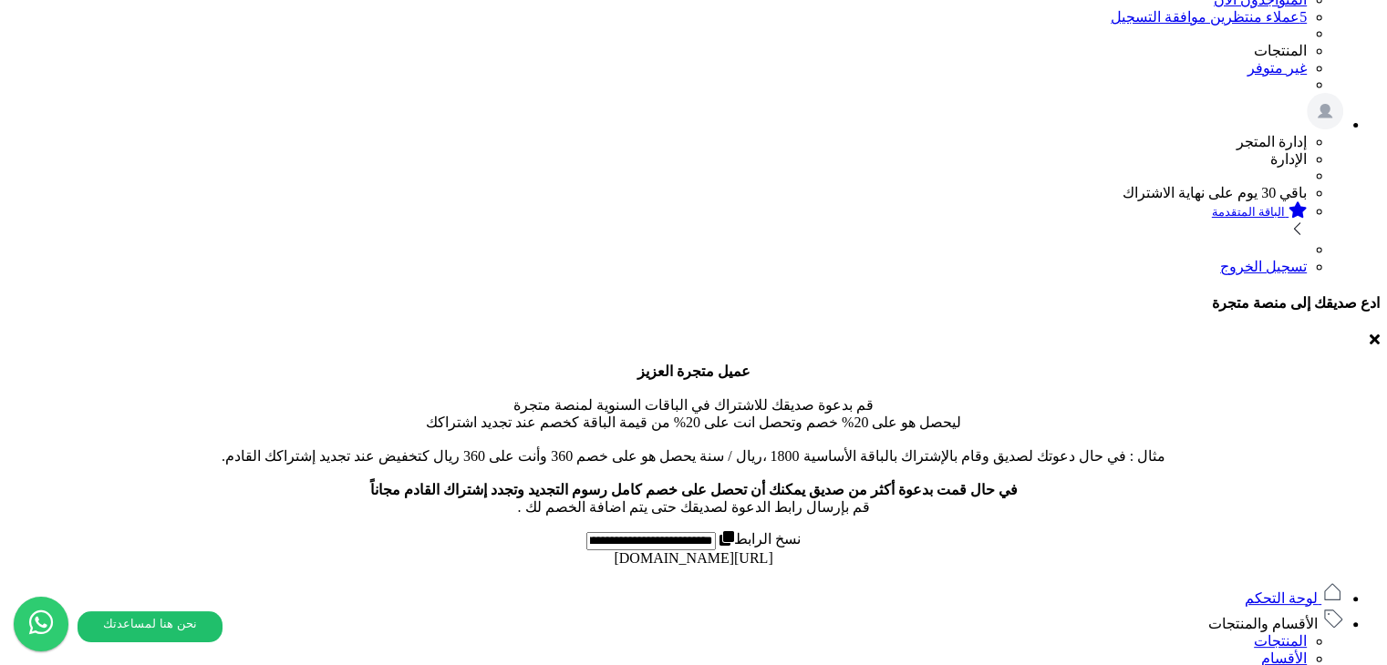
scroll to position [0, 0]
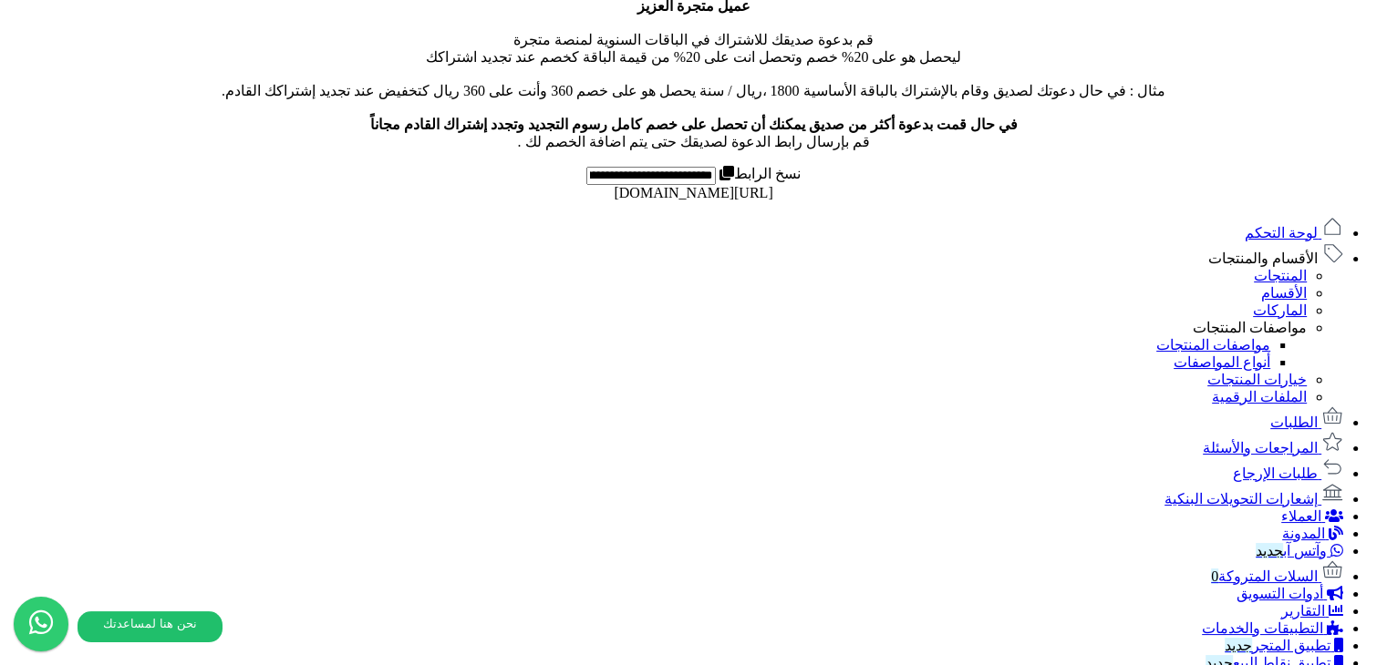
scroll to position [820, 0]
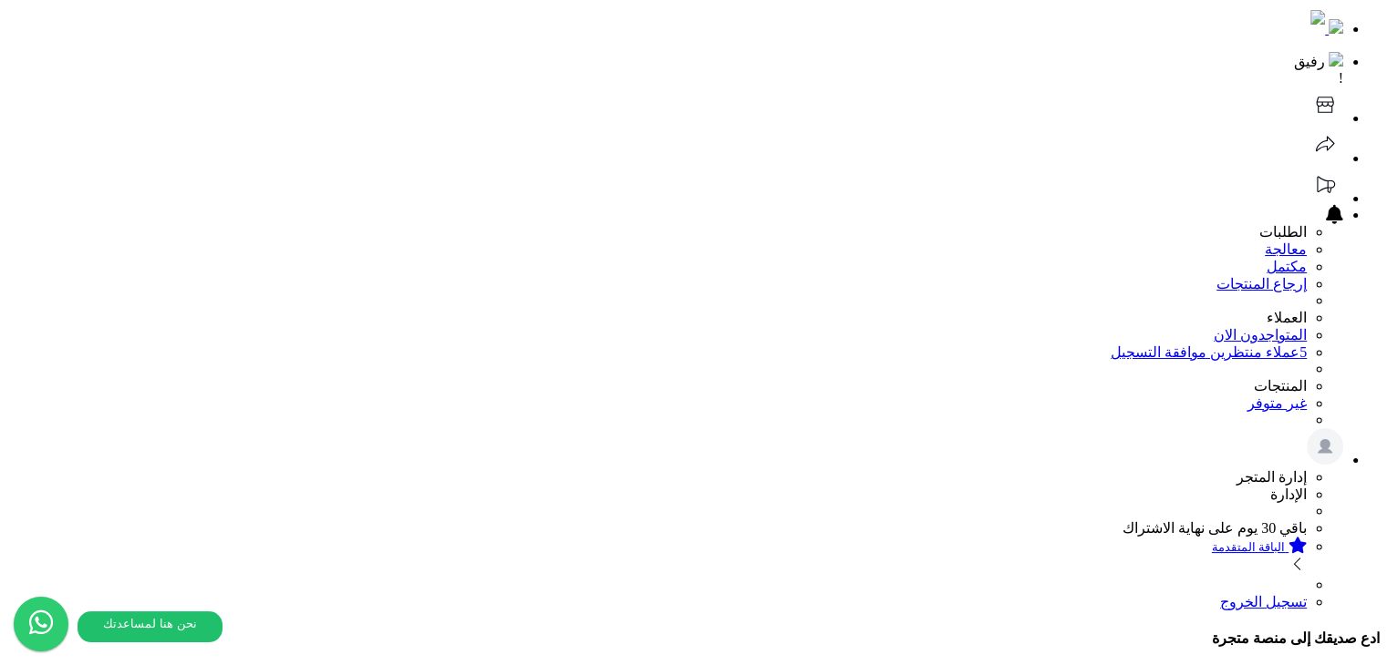
scroll to position [0, 0]
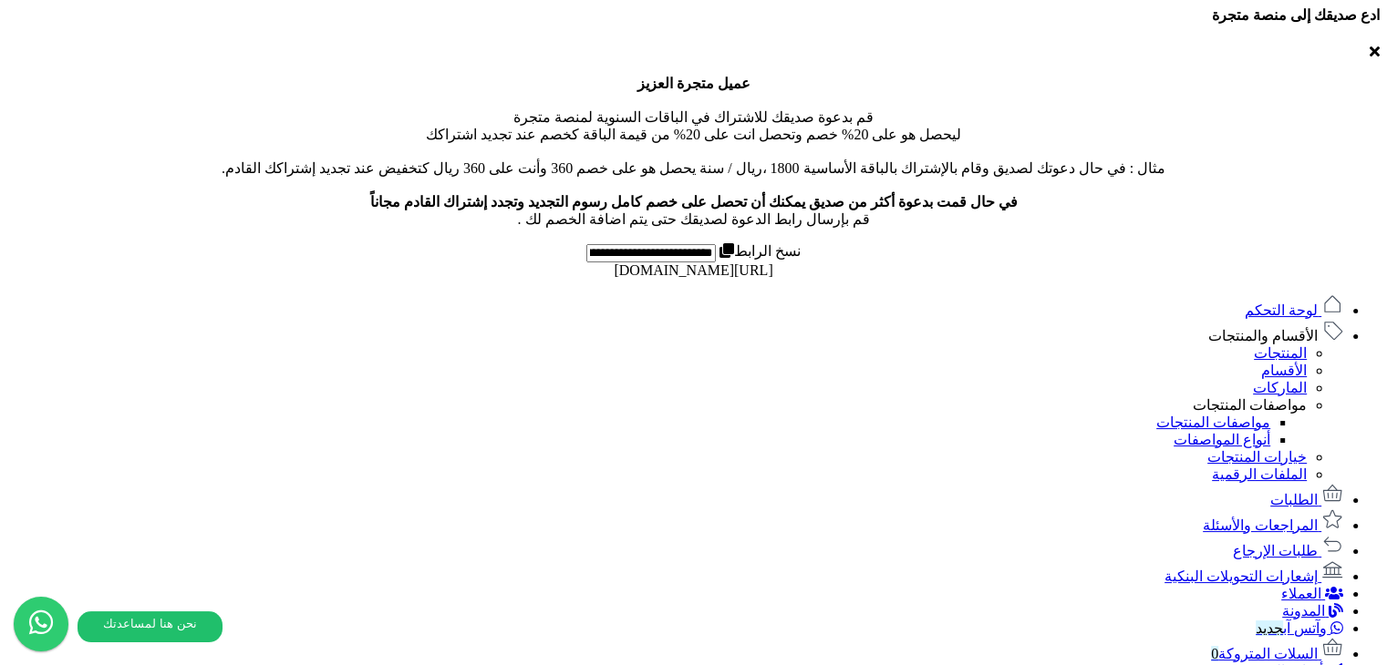
scroll to position [630, 0]
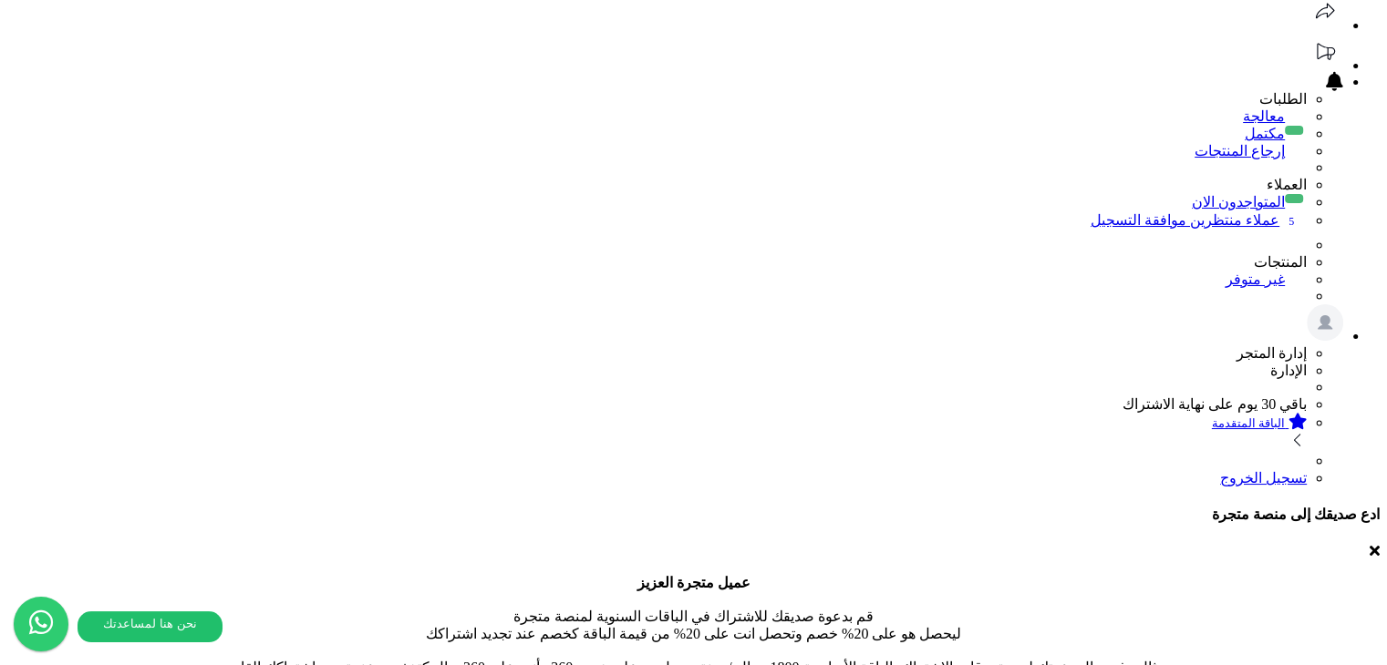
scroll to position [182, 0]
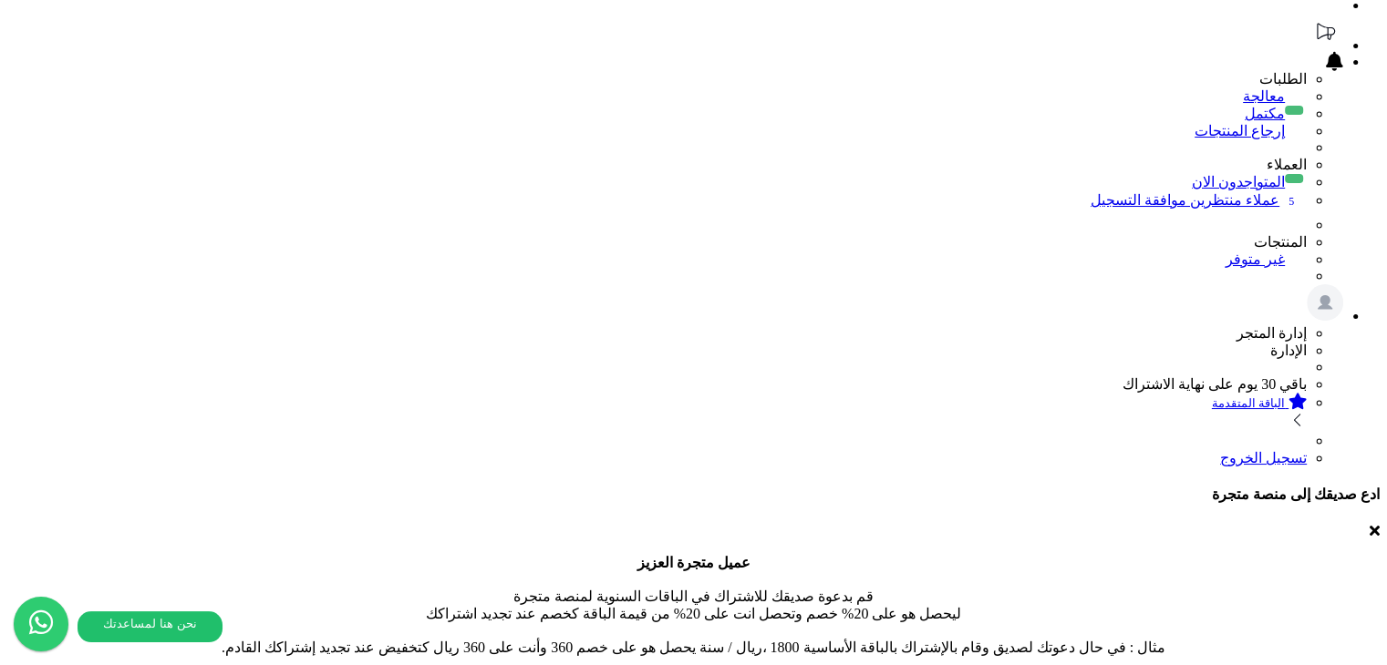
drag, startPoint x: 76, startPoint y: 303, endPoint x: 861, endPoint y: 96, distance: 811.7
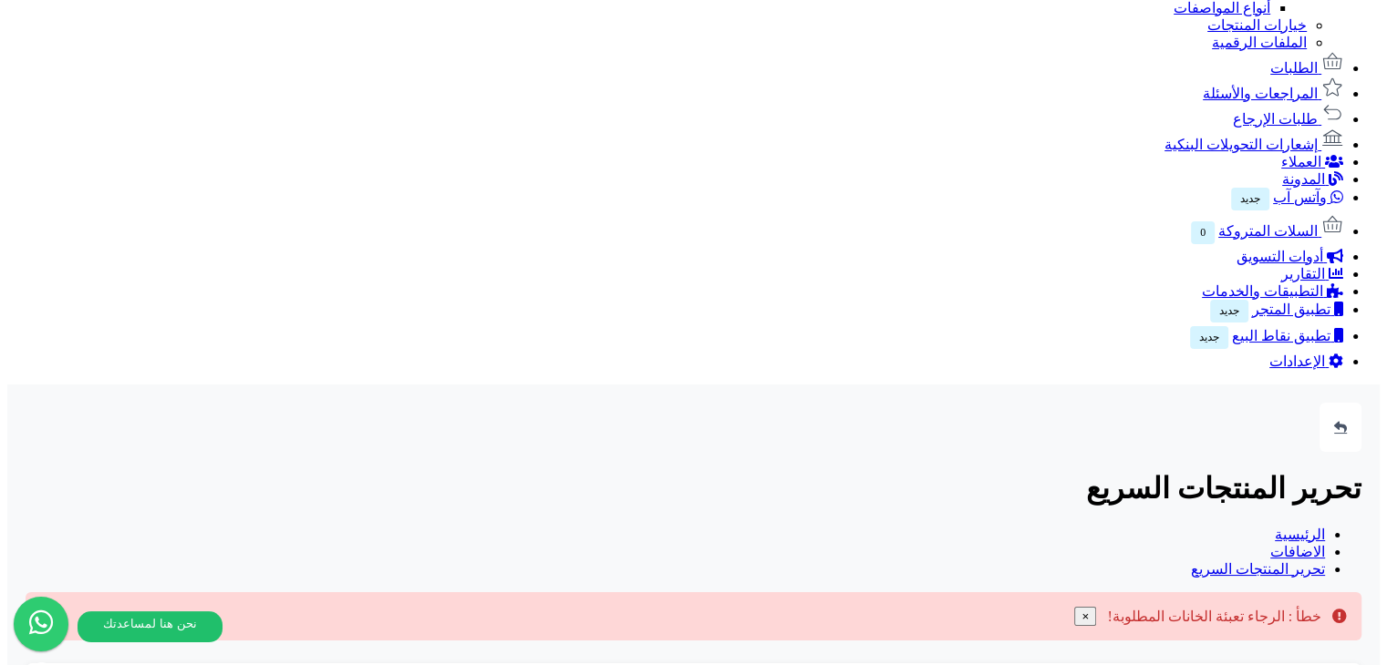
scroll to position [811, 0]
